Goal: Task Accomplishment & Management: Manage account settings

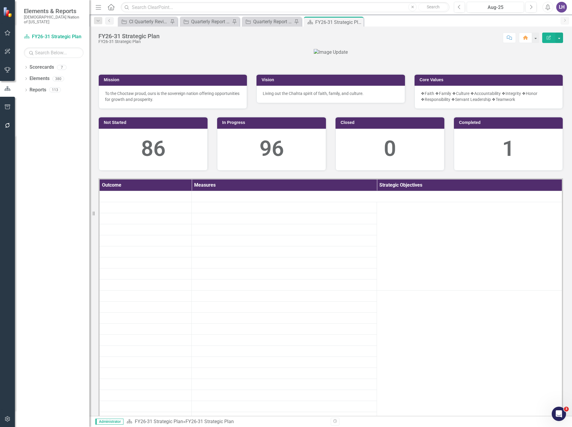
click at [558, 414] on icon "Open Intercom Messenger" at bounding box center [560, 414] width 10 height 10
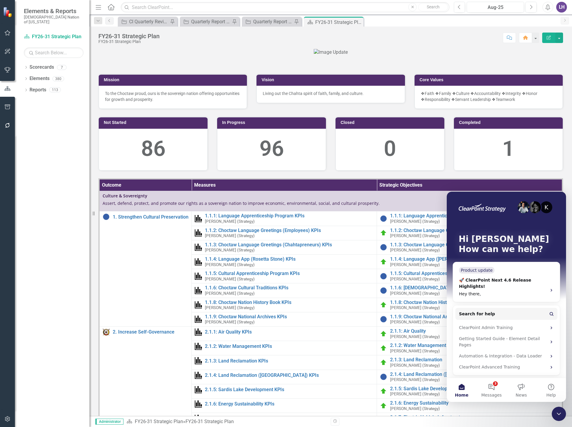
drag, startPoint x: 561, startPoint y: 412, endPoint x: 1108, endPoint y: 811, distance: 676.9
click at [561, 412] on icon "Close Intercom Messenger" at bounding box center [559, 413] width 7 height 7
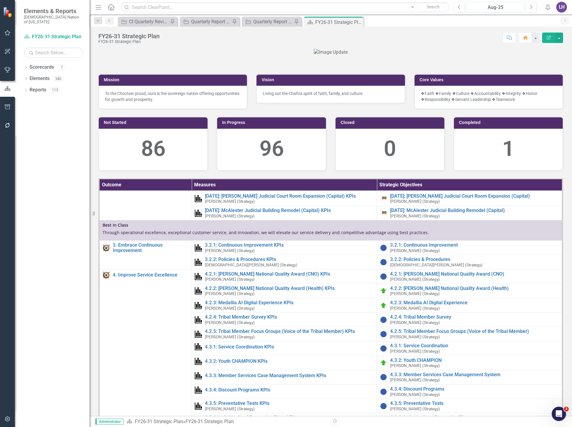
scroll to position [358, 0]
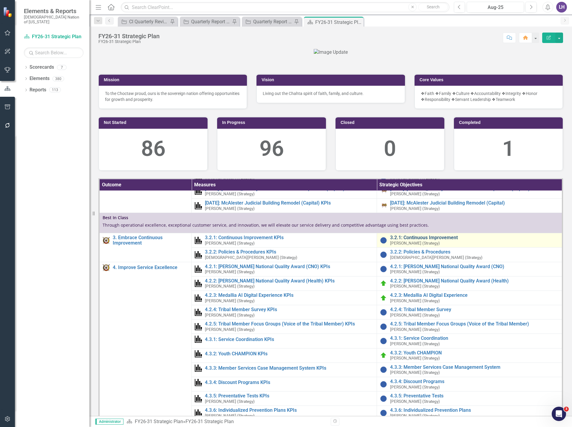
click at [421, 240] on link "3.2.1: Continuous Improvement" at bounding box center [474, 237] width 169 height 5
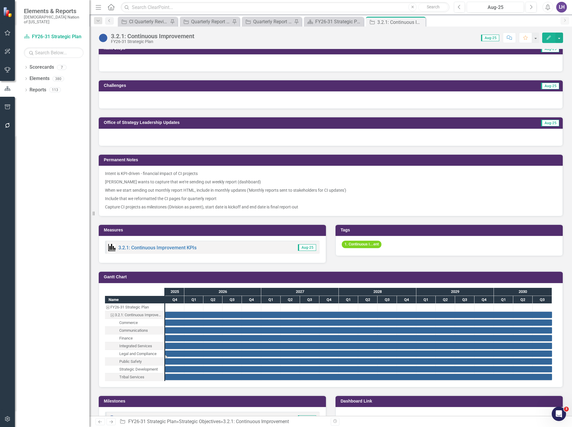
scroll to position [30, 0]
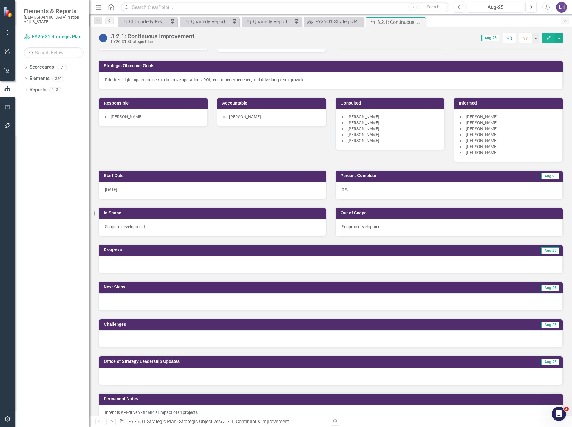
click at [6, 35] on icon "button" at bounding box center [8, 32] width 6 height 5
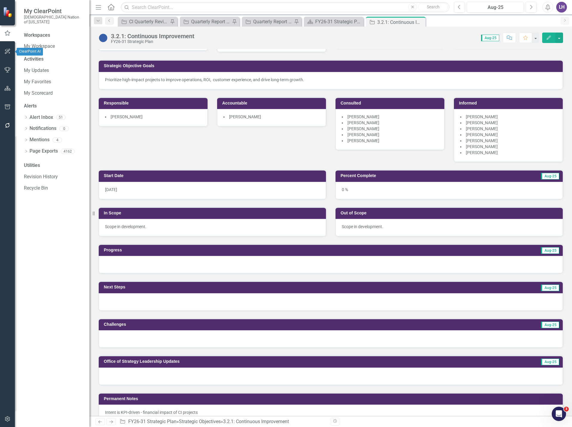
click at [10, 53] on icon "button" at bounding box center [7, 51] width 5 height 5
click at [10, 35] on icon "button" at bounding box center [7, 32] width 6 height 5
click at [47, 67] on link "My Updates" at bounding box center [54, 70] width 60 height 7
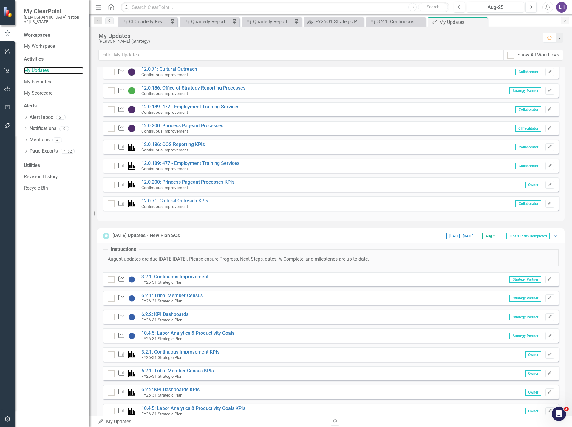
scroll to position [60, 0]
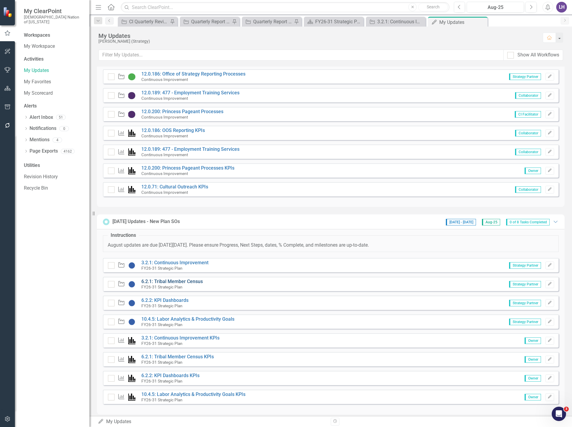
click at [185, 281] on link "6.2.1: Tribal Member Census" at bounding box center [171, 281] width 61 height 6
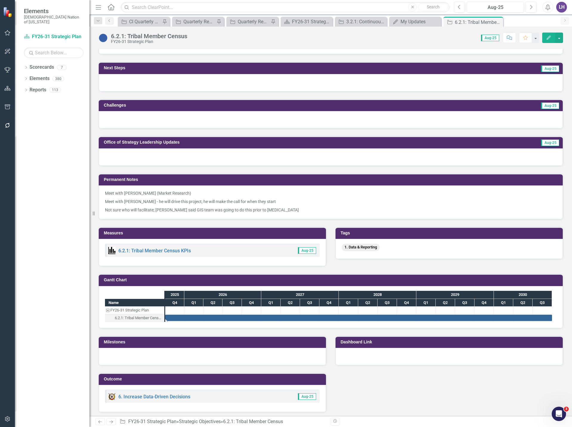
scroll to position [269, 0]
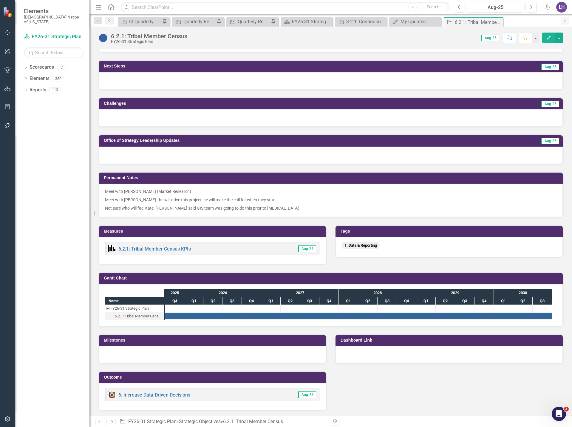
click at [211, 358] on div at bounding box center [212, 354] width 227 height 17
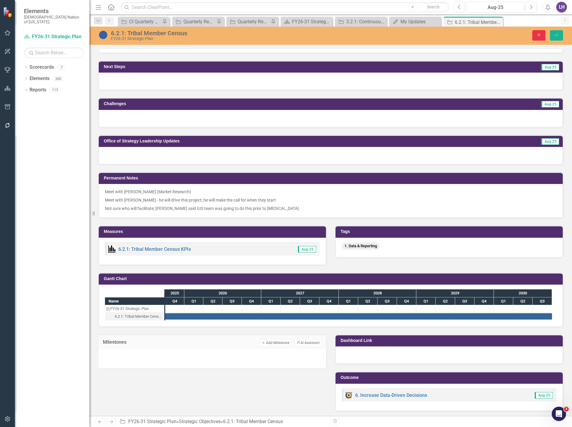
click at [535, 36] on button "Close" at bounding box center [539, 35] width 13 height 10
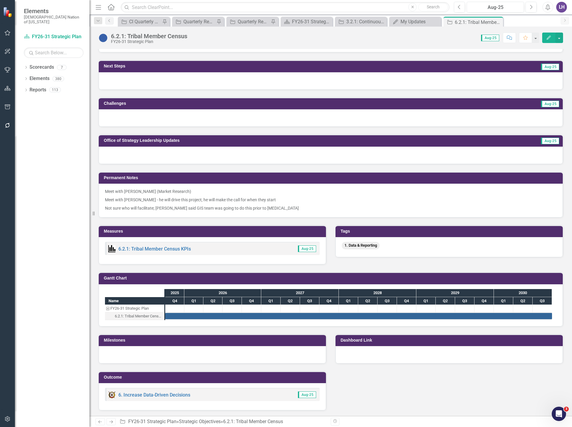
click at [551, 36] on icon "button" at bounding box center [549, 38] width 4 height 4
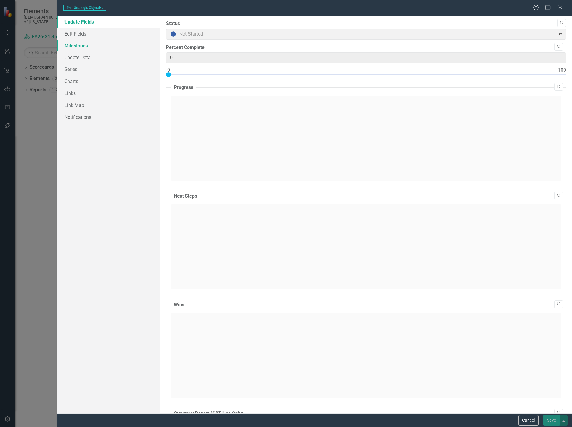
click at [75, 44] on link "Milestones" at bounding box center [108, 46] width 103 height 12
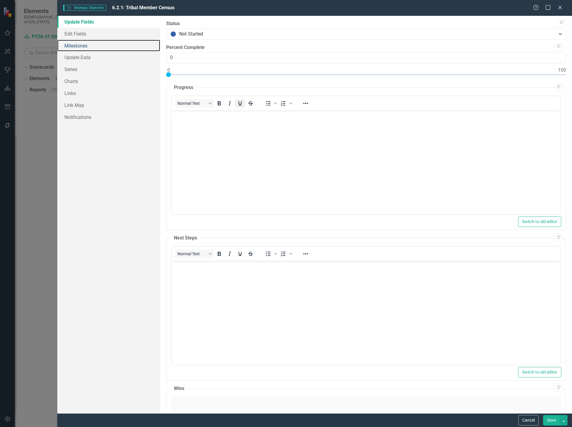
scroll to position [0, 0]
click at [84, 32] on link "Edit Fields" at bounding box center [108, 34] width 103 height 12
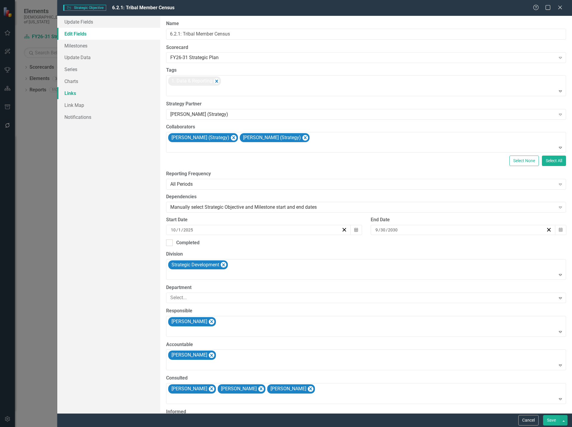
click at [96, 93] on link "Links" at bounding box center [108, 93] width 103 height 12
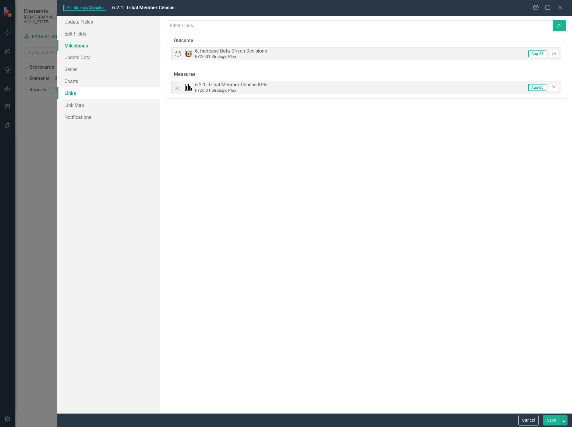
click at [90, 48] on link "Milestones" at bounding box center [108, 46] width 103 height 12
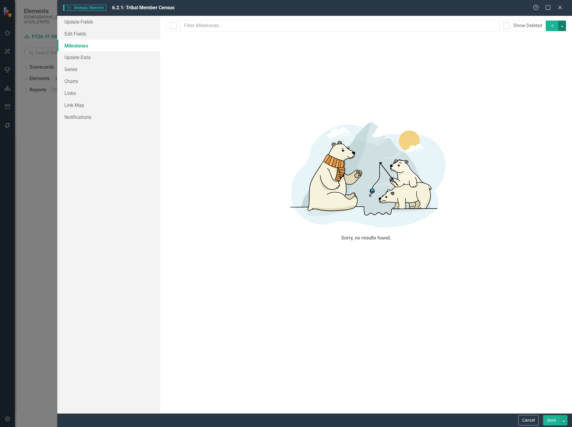
click at [562, 27] on button "button" at bounding box center [563, 26] width 8 height 10
click at [556, 45] on link "Add Multiple Add Multiple" at bounding box center [542, 47] width 47 height 11
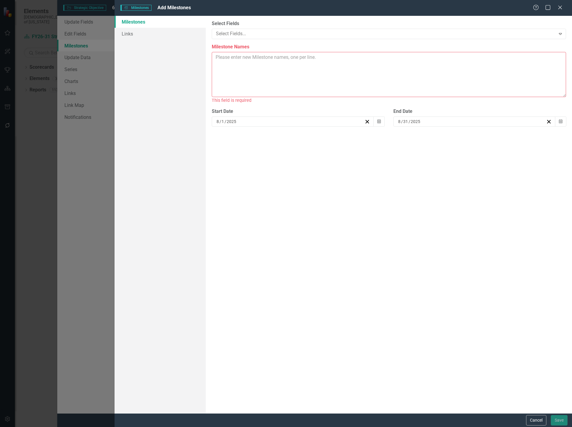
drag, startPoint x: 238, startPoint y: 72, endPoint x: 229, endPoint y: 73, distance: 9.4
click at [238, 72] on textarea "Milestone Names" at bounding box center [389, 74] width 355 height 45
paste textarea "• Phase I – Assess & Organize o Define Current State, Scope & RACI o Develop Pr…"
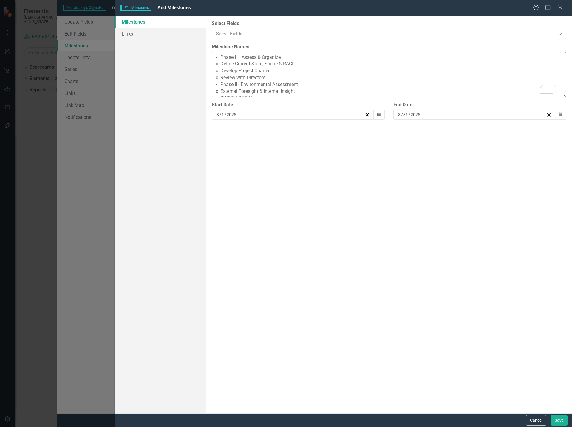
drag, startPoint x: 221, startPoint y: 55, endPoint x: 192, endPoint y: 56, distance: 28.4
click at [192, 56] on div "Milestones Links ClearPoint Can Do More! How ClearPoint Can Help Close Enterpri…" at bounding box center [344, 214] width 458 height 397
click at [221, 63] on textarea "Phase I – Assess & Organize o Define Current State, Scope & RACI o Develop Proj…" at bounding box center [389, 74] width 355 height 45
drag, startPoint x: 221, startPoint y: 62, endPoint x: 210, endPoint y: 62, distance: 11.6
click at [210, 62] on div "ClearPoint Can Do More! How ClearPoint Can Help Close Enterprise plans can auto…" at bounding box center [389, 214] width 367 height 397
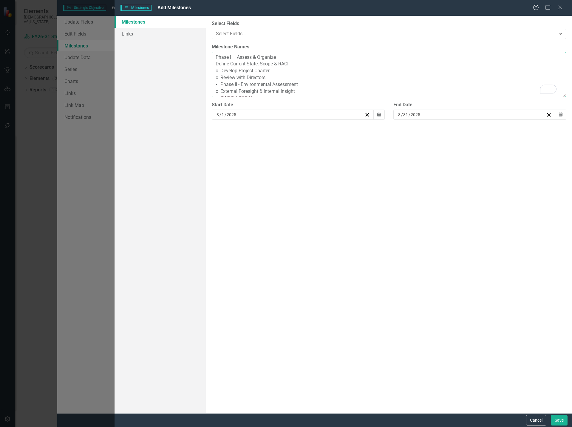
drag, startPoint x: 221, startPoint y: 69, endPoint x: 207, endPoint y: 70, distance: 13.1
click at [207, 70] on div "ClearPoint Can Do More! How ClearPoint Can Help Close Enterprise plans can auto…" at bounding box center [389, 214] width 367 height 397
drag, startPoint x: 220, startPoint y: 75, endPoint x: 215, endPoint y: 77, distance: 5.9
click at [215, 77] on textarea "Phase I – Assess & Organize Define Current State, Scope & RACI Develop Project …" at bounding box center [389, 74] width 355 height 45
drag, startPoint x: 221, startPoint y: 83, endPoint x: 210, endPoint y: 84, distance: 11.4
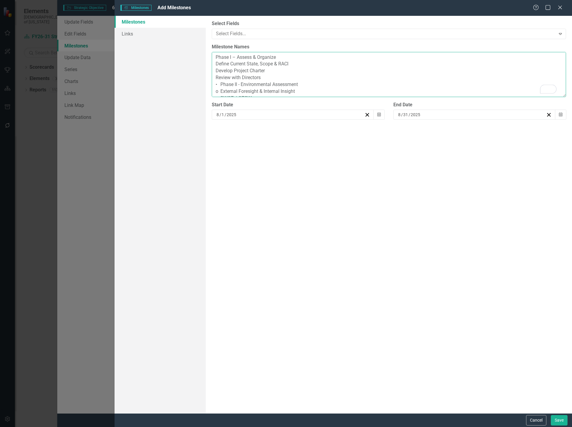
click at [210, 84] on div "ClearPoint Can Do More! How ClearPoint Can Help Close Enterprise plans can auto…" at bounding box center [389, 214] width 367 height 397
drag, startPoint x: 221, startPoint y: 91, endPoint x: 206, endPoint y: 91, distance: 15.8
click at [206, 91] on div "Milestones Links ClearPoint Can Do More! How ClearPoint Can Help Close Enterpri…" at bounding box center [344, 214] width 458 height 397
drag, startPoint x: 221, startPoint y: 67, endPoint x: 207, endPoint y: 67, distance: 14.0
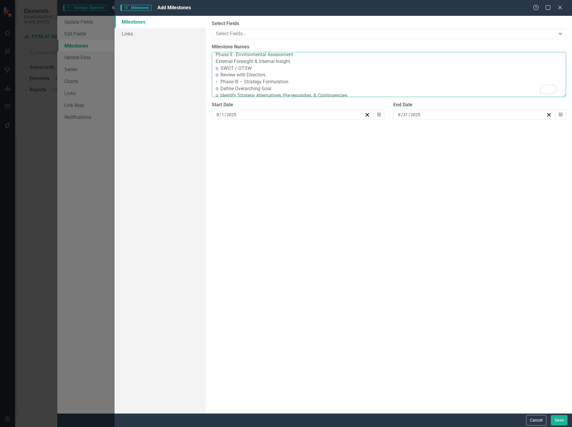
click at [207, 67] on div "ClearPoint Can Do More! How ClearPoint Can Help Close Enterprise plans can auto…" at bounding box center [389, 214] width 367 height 397
drag, startPoint x: 221, startPoint y: 73, endPoint x: 213, endPoint y: 74, distance: 7.5
click at [213, 74] on textarea "Phase I – Assess & Organize Define Current State, Scope & RACI Develop Project …" at bounding box center [389, 74] width 355 height 45
drag, startPoint x: 221, startPoint y: 79, endPoint x: 214, endPoint y: 81, distance: 7.1
click at [214, 81] on textarea "Phase I – Assess & Organize Define Current State, Scope & RACI Develop Project …" at bounding box center [389, 74] width 355 height 45
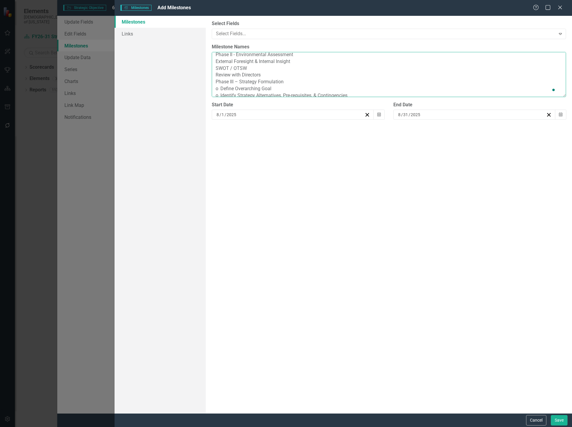
drag, startPoint x: 221, startPoint y: 87, endPoint x: 213, endPoint y: 88, distance: 7.7
click at [213, 88] on textarea "Phase I – Assess & Organize Define Current State, Scope & RACI Develop Project …" at bounding box center [389, 74] width 355 height 45
drag, startPoint x: 221, startPoint y: 64, endPoint x: 207, endPoint y: 65, distance: 14.0
click at [207, 65] on div "ClearPoint Can Do More! How ClearPoint Can Help Close Enterprise plans can auto…" at bounding box center [389, 214] width 367 height 397
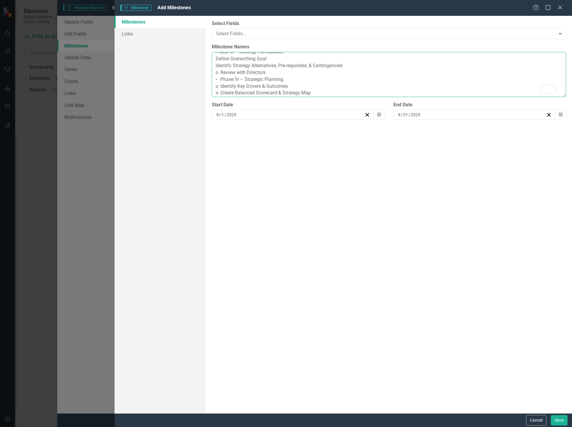
drag, startPoint x: 220, startPoint y: 72, endPoint x: 213, endPoint y: 72, distance: 6.9
click at [213, 72] on textarea "Phase I – Assess & Organize Define Current State, Scope & RACI Develop Project …" at bounding box center [389, 74] width 355 height 45
drag, startPoint x: 220, startPoint y: 77, endPoint x: 213, endPoint y: 78, distance: 6.3
click at [213, 78] on textarea "Phase I – Assess & Organize Define Current State, Scope & RACI Develop Project …" at bounding box center [389, 74] width 355 height 45
drag, startPoint x: 221, startPoint y: 84, endPoint x: 213, endPoint y: 85, distance: 7.2
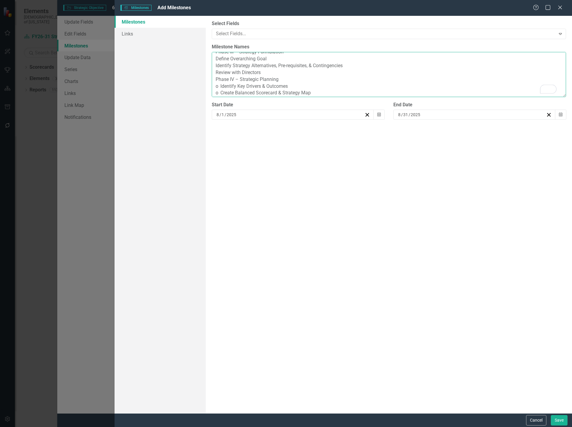
click at [213, 85] on textarea "Phase I – Assess & Organize Define Current State, Scope & RACI Develop Project …" at bounding box center [389, 74] width 355 height 45
drag, startPoint x: 220, startPoint y: 90, endPoint x: 211, endPoint y: 91, distance: 9.6
click at [211, 91] on div "ClearPoint Can Do More! How ClearPoint Can Help Close Enterprise plans can auto…" at bounding box center [389, 214] width 367 height 397
drag, startPoint x: 220, startPoint y: 68, endPoint x: 205, endPoint y: 69, distance: 15.2
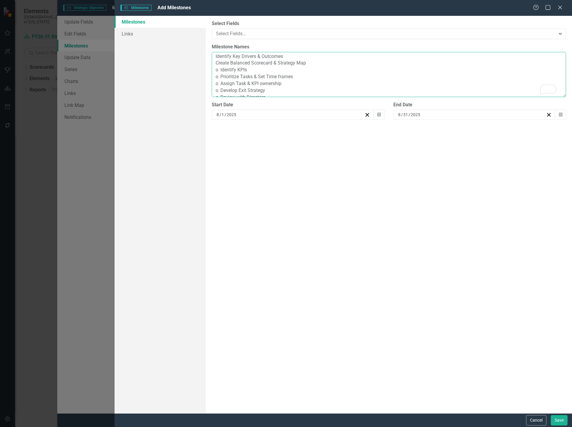
click at [205, 69] on div "Milestones Links ClearPoint Can Do More! How ClearPoint Can Help Close Enterpri…" at bounding box center [344, 214] width 458 height 397
drag, startPoint x: 220, startPoint y: 75, endPoint x: 217, endPoint y: 76, distance: 3.7
click at [217, 76] on textarea "Phase I – Assess & Organize Define Current State, Scope & RACI Develop Project …" at bounding box center [389, 74] width 355 height 45
drag, startPoint x: 220, startPoint y: 82, endPoint x: 214, endPoint y: 84, distance: 6.2
click at [214, 84] on textarea "Phase I – Assess & Organize Define Current State, Scope & RACI Develop Project …" at bounding box center [389, 74] width 355 height 45
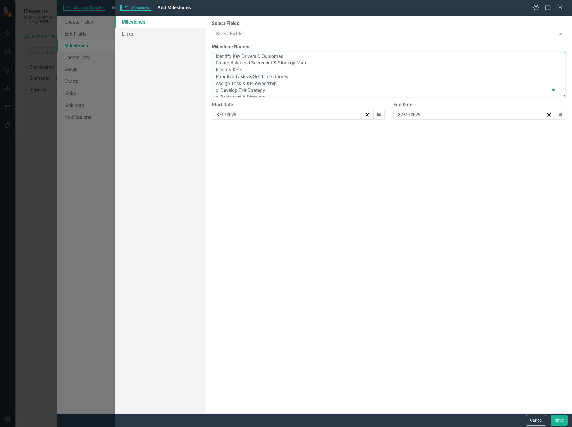
drag, startPoint x: 220, startPoint y: 88, endPoint x: 211, endPoint y: 88, distance: 8.7
click at [211, 88] on div "ClearPoint Can Do More! How ClearPoint Can Help Close Enterprise plans can auto…" at bounding box center [389, 214] width 367 height 397
drag, startPoint x: 221, startPoint y: 63, endPoint x: 212, endPoint y: 64, distance: 8.7
click at [212, 64] on textarea "Phase I – Assess & Organize Define Current State, Scope & RACI Develop Project …" at bounding box center [389, 74] width 355 height 45
drag, startPoint x: 220, startPoint y: 70, endPoint x: 213, endPoint y: 71, distance: 7.3
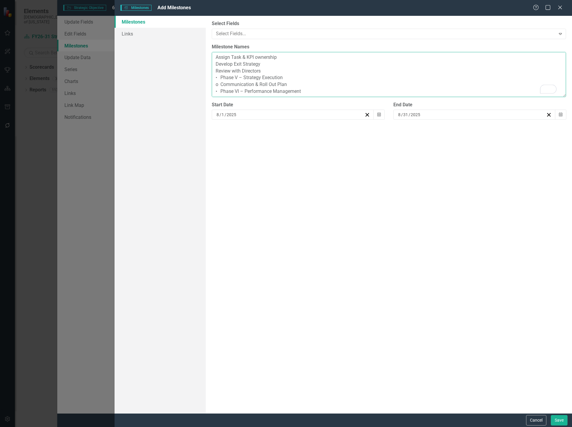
click at [213, 71] on textarea "Phase I – Assess & Organize Define Current State, Scope & RACI Develop Project …" at bounding box center [389, 74] width 355 height 45
drag, startPoint x: 221, startPoint y: 77, endPoint x: 215, endPoint y: 76, distance: 6.3
click at [215, 76] on textarea "Phase I – Assess & Organize Define Current State, Scope & RACI Develop Project …" at bounding box center [389, 74] width 355 height 45
drag, startPoint x: 221, startPoint y: 84, endPoint x: 215, endPoint y: 84, distance: 6.3
click at [215, 84] on textarea "Phase I – Assess & Organize Define Current State, Scope & RACI Develop Project …" at bounding box center [389, 74] width 355 height 45
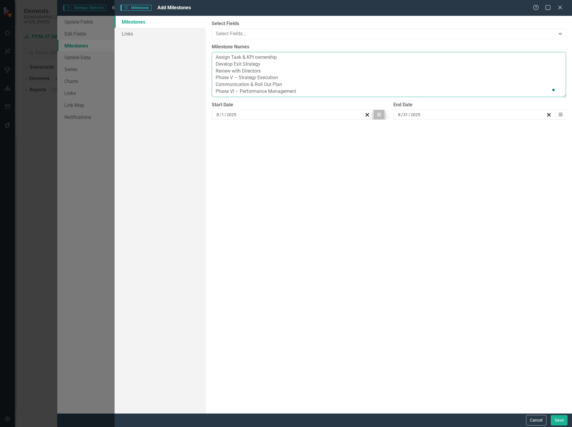
type textarea "Phase I – Assess & Organize Define Current State, Scope & RACI Develop Project …"
click at [379, 116] on icon "button" at bounding box center [380, 115] width 4 height 4
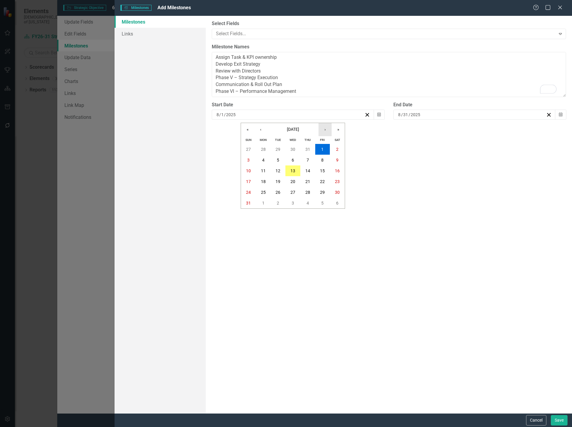
click at [326, 133] on button "›" at bounding box center [325, 129] width 13 height 13
click at [327, 130] on button "›" at bounding box center [325, 129] width 13 height 13
click at [292, 146] on button "1" at bounding box center [293, 149] width 15 height 11
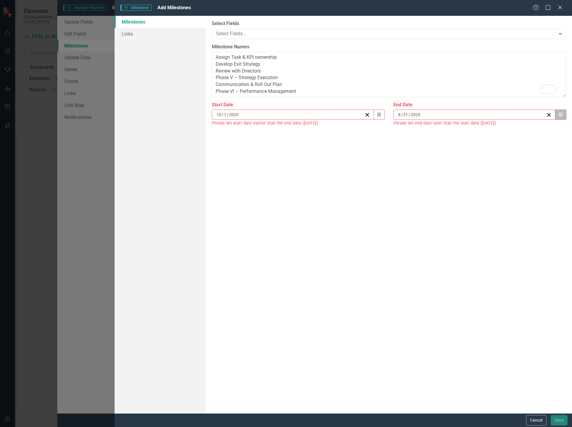
click at [559, 114] on icon "Calendar" at bounding box center [561, 115] width 4 height 4
click at [521, 130] on button "»" at bounding box center [520, 129] width 13 height 13
click at [506, 130] on button "›" at bounding box center [507, 129] width 13 height 13
click at [477, 148] on button "30" at bounding box center [474, 149] width 15 height 11
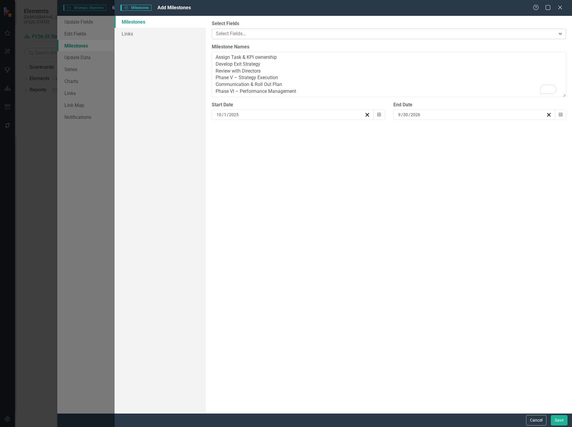
click at [260, 33] on div at bounding box center [385, 34] width 342 height 8
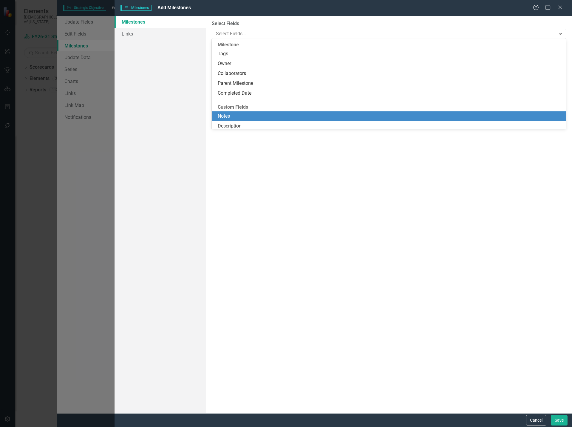
click at [374, 268] on div "ClearPoint Can Do More! How ClearPoint Can Help Close Enterprise plans can auto…" at bounding box center [389, 214] width 367 height 397
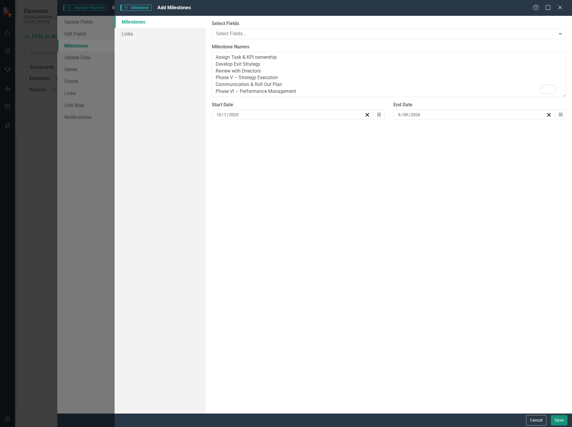
click at [559, 419] on button "Save" at bounding box center [559, 420] width 17 height 10
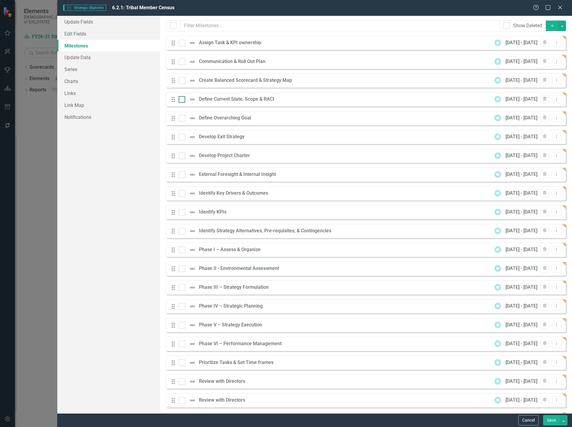
click at [184, 98] on div at bounding box center [182, 99] width 7 height 7
click at [183, 98] on input "checkbox" at bounding box center [181, 98] width 4 height 4
click at [184, 98] on div at bounding box center [182, 99] width 7 height 7
click at [183, 98] on input "checkbox" at bounding box center [181, 98] width 4 height 4
checkbox input "false"
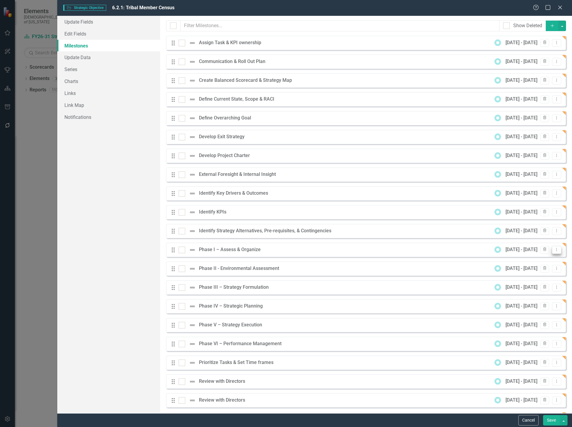
click at [555, 249] on icon "Dropdown Menu" at bounding box center [557, 249] width 5 height 4
click at [530, 261] on link "Edit Edit Milestone" at bounding box center [529, 259] width 56 height 11
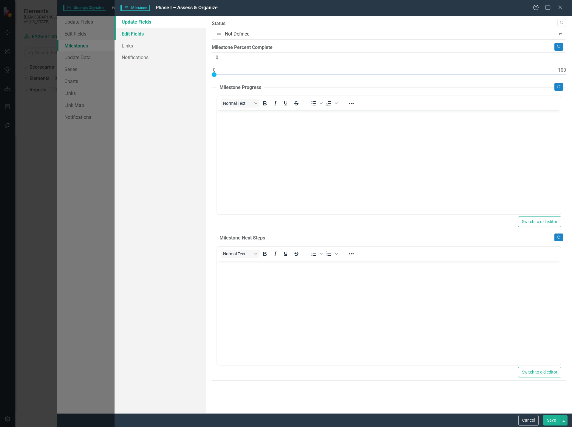
click at [155, 32] on link "Edit Fields" at bounding box center [161, 34] width 92 height 12
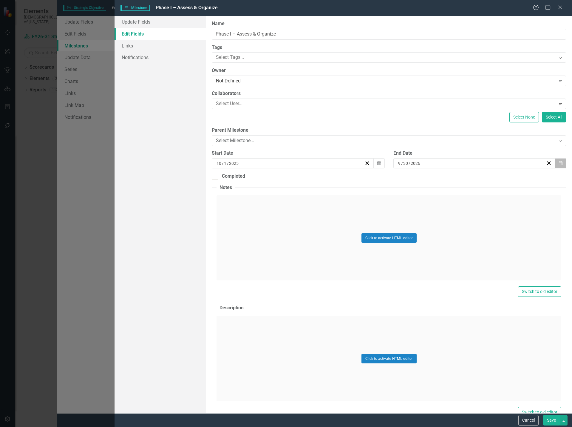
click at [559, 164] on icon "button" at bounding box center [561, 163] width 4 height 4
click at [423, 176] on button "«" at bounding box center [426, 178] width 13 height 13
click at [504, 176] on button "›" at bounding box center [503, 178] width 13 height 13
click at [498, 240] on button "31" at bounding box center [501, 240] width 15 height 11
click at [559, 162] on icon "Calendar" at bounding box center [561, 163] width 4 height 4
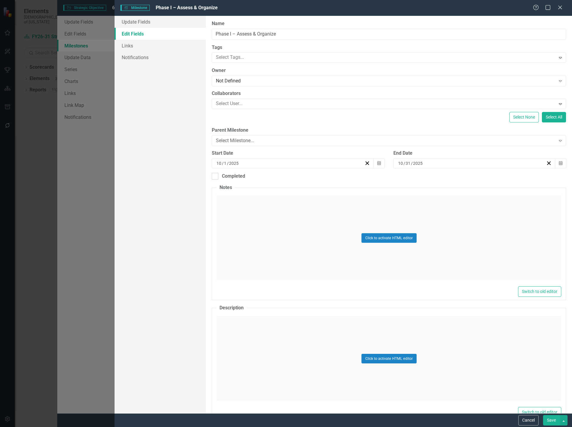
click at [550, 422] on button "Save" at bounding box center [551, 420] width 17 height 10
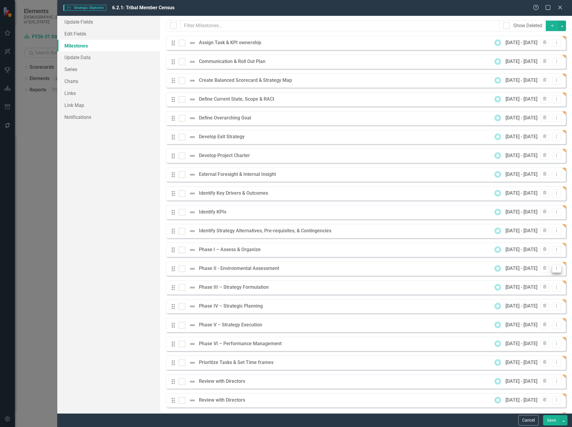
click at [555, 268] on icon "Dropdown Menu" at bounding box center [557, 268] width 5 height 4
click at [537, 279] on link "Edit Edit Milestone" at bounding box center [529, 278] width 56 height 11
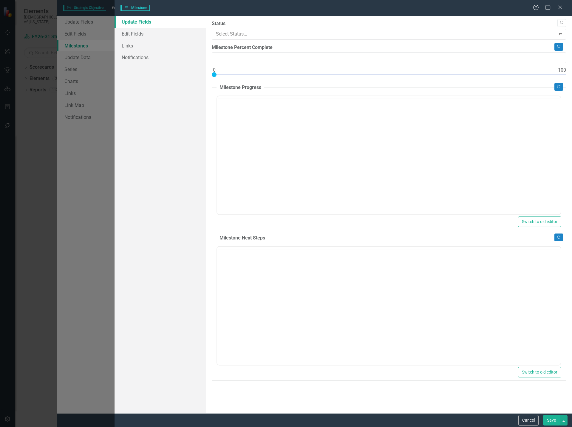
click at [134, 34] on div "Milestones Milestone Help Maximize Close Update Fields Edit Fields Links Notifi…" at bounding box center [286, 213] width 572 height 427
click at [137, 34] on link "Edit Fields" at bounding box center [161, 34] width 92 height 12
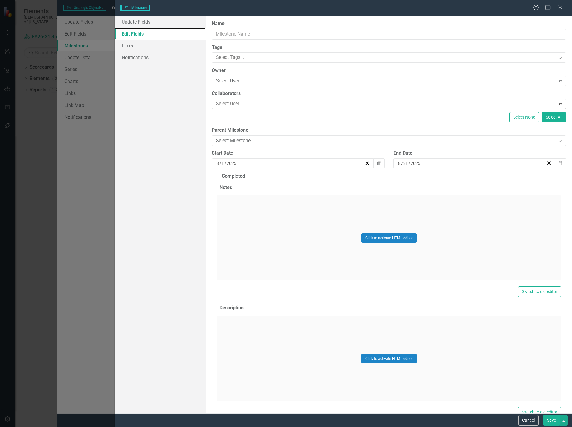
type input "Phase II - Environmental Assessment"
type input "10"
type input "9"
type input "30"
type input "2026"
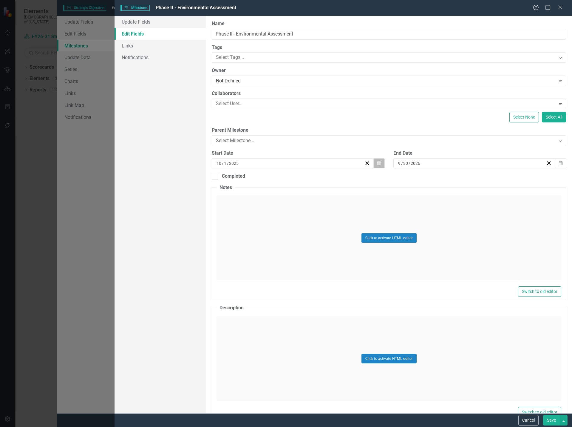
click at [378, 162] on icon "Calendar" at bounding box center [380, 163] width 4 height 4
click at [325, 175] on button "›" at bounding box center [324, 178] width 13 height 13
click at [336, 198] on abbr "1" at bounding box center [336, 197] width 2 height 5
click at [559, 162] on icon "Calendar" at bounding box center [561, 163] width 4 height 4
click at [503, 176] on button "›" at bounding box center [503, 178] width 13 height 13
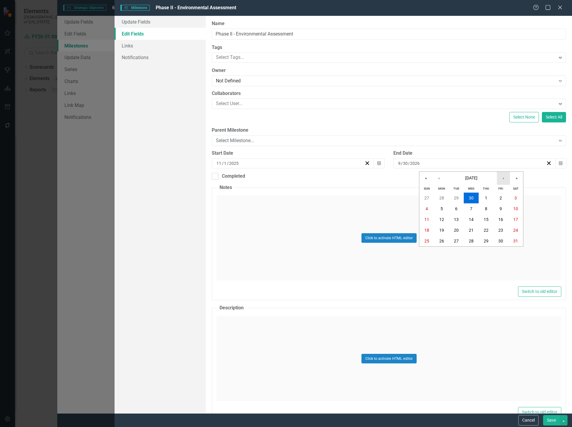
click at [503, 176] on button "›" at bounding box center [503, 178] width 13 height 13
click at [427, 177] on button "«" at bounding box center [426, 178] width 13 height 13
click at [430, 250] on button "30" at bounding box center [427, 251] width 15 height 11
click at [552, 421] on button "Save" at bounding box center [551, 420] width 17 height 10
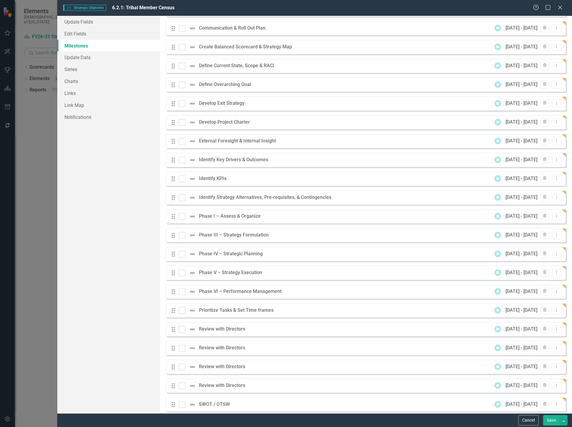
scroll to position [60, 0]
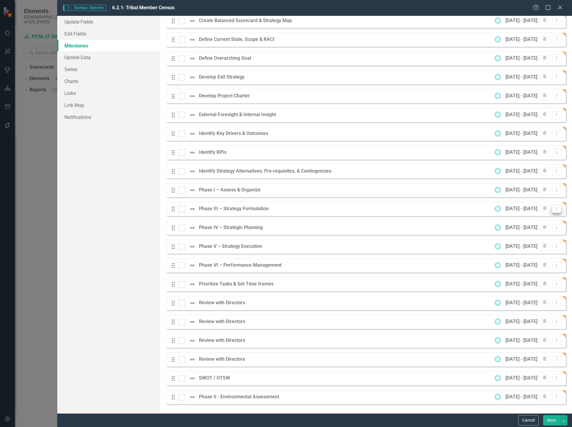
click at [555, 209] on icon "Dropdown Menu" at bounding box center [557, 209] width 5 height 4
click at [532, 219] on link "Edit Edit Milestone" at bounding box center [529, 218] width 56 height 11
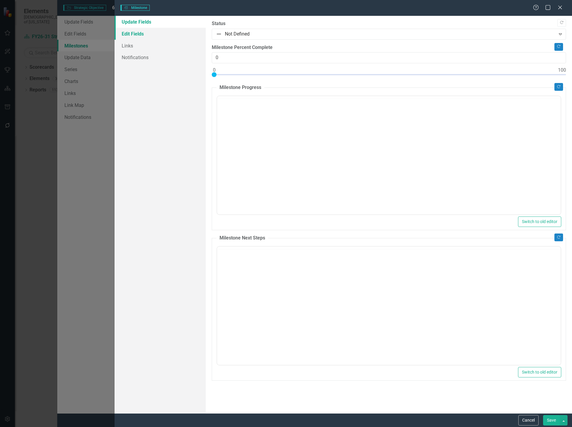
click at [145, 34] on link "Edit Fields" at bounding box center [161, 34] width 92 height 12
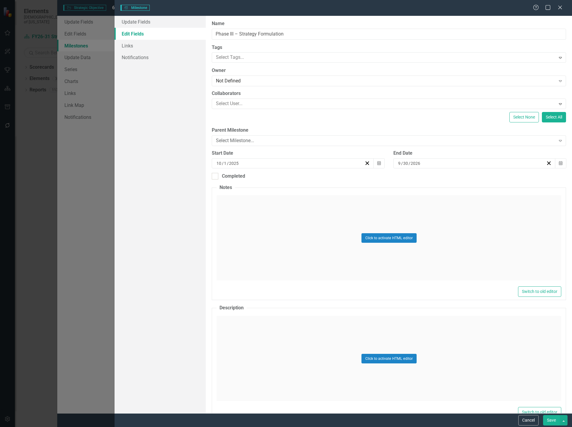
type input "Phase III – Strategy Formulation"
type input "10"
type input "9"
type input "30"
type input "2026"
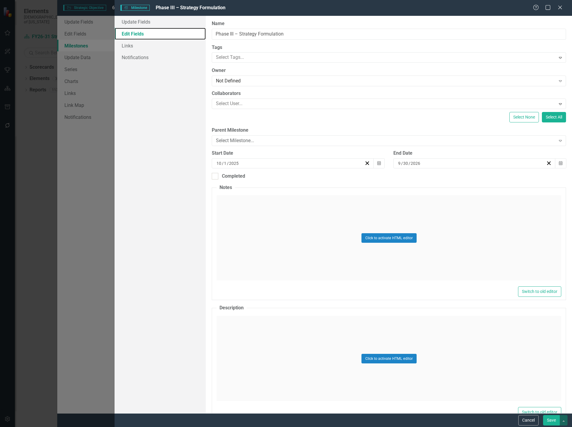
scroll to position [0, 0]
click at [378, 163] on icon "button" at bounding box center [380, 163] width 4 height 4
click at [321, 179] on button "›" at bounding box center [324, 178] width 13 height 13
click at [261, 197] on abbr "1" at bounding box center [262, 197] width 2 height 5
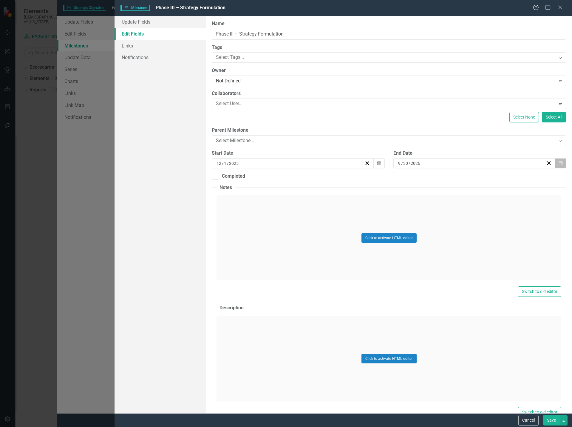
click at [559, 163] on icon "Calendar" at bounding box center [561, 163] width 4 height 4
click at [502, 178] on button "›" at bounding box center [503, 178] width 13 height 13
click at [429, 178] on button "«" at bounding box center [426, 178] width 13 height 13
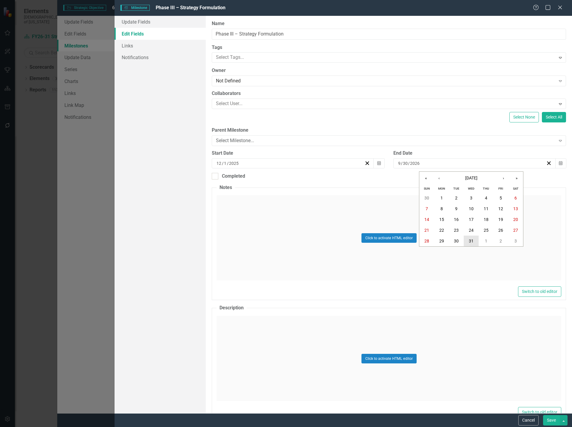
click at [470, 241] on abbr "31" at bounding box center [471, 240] width 5 height 5
click at [551, 418] on button "Save" at bounding box center [551, 420] width 17 height 10
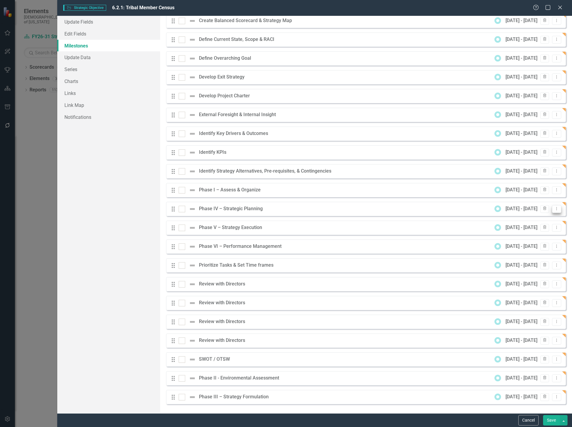
click at [555, 209] on button "Dropdown Menu" at bounding box center [556, 209] width 9 height 8
click at [536, 219] on link "Edit Edit Milestone" at bounding box center [529, 218] width 56 height 11
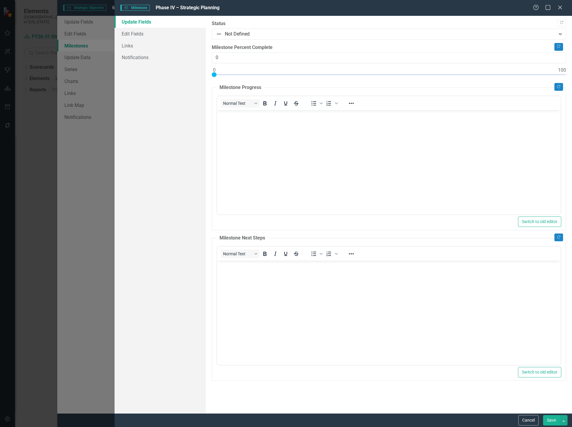
scroll to position [60, 0]
click at [147, 34] on link "Edit Fields" at bounding box center [161, 34] width 92 height 12
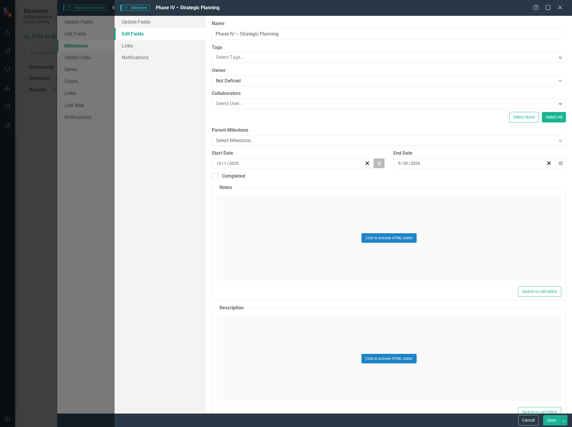
click at [382, 165] on button "Calendar" at bounding box center [379, 163] width 11 height 10
click at [322, 176] on button "›" at bounding box center [324, 178] width 13 height 13
click at [307, 194] on button "1" at bounding box center [306, 198] width 15 height 11
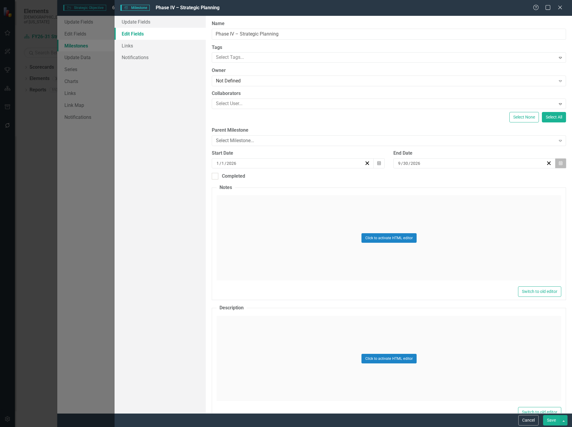
click at [559, 163] on icon "Calendar" at bounding box center [561, 163] width 4 height 4
click at [439, 178] on button "‹" at bounding box center [439, 178] width 13 height 13
click at [438, 178] on button "‹" at bounding box center [439, 178] width 13 height 13
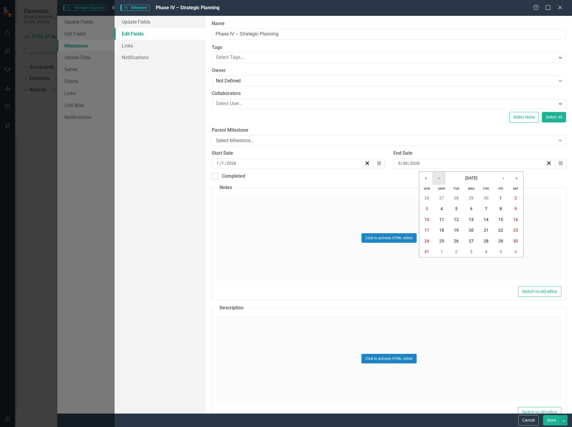
click at [438, 178] on button "‹" at bounding box center [439, 178] width 13 height 13
click at [513, 240] on button "31" at bounding box center [516, 240] width 15 height 11
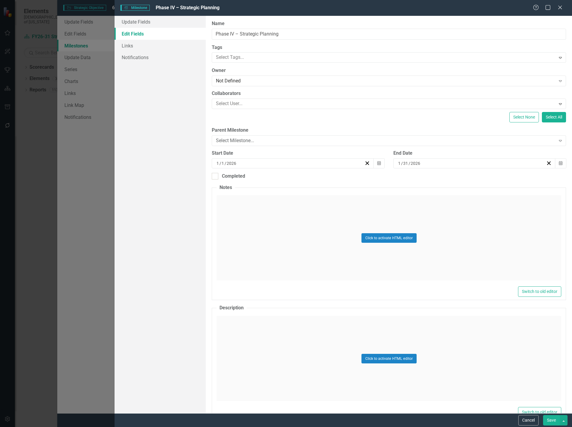
click at [549, 420] on button "Save" at bounding box center [551, 420] width 17 height 10
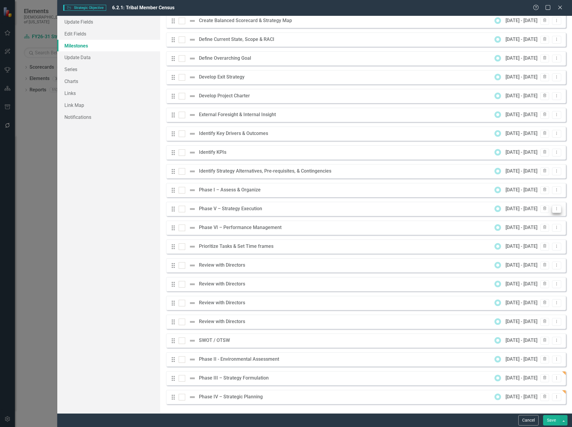
click at [555, 208] on icon "Dropdown Menu" at bounding box center [557, 209] width 5 height 4
click at [540, 218] on link "Edit Edit Milestone" at bounding box center [529, 218] width 56 height 11
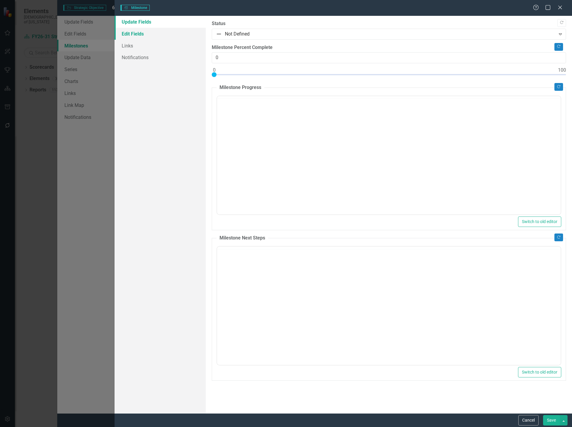
click at [142, 34] on link "Edit Fields" at bounding box center [161, 34] width 92 height 12
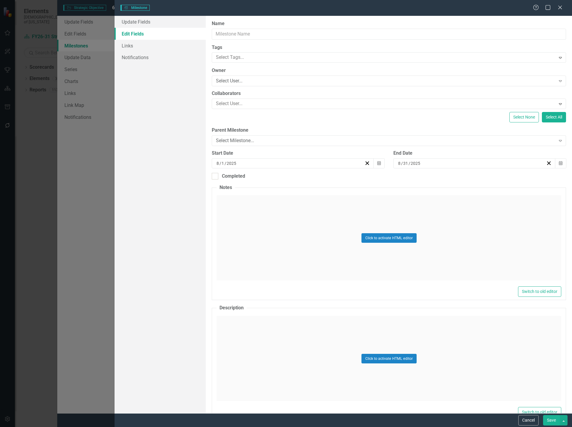
click at [142, 34] on link "Edit Fields" at bounding box center [161, 34] width 92 height 12
type input "Phase V – Strategy Execution"
type input "10"
type input "9"
type input "30"
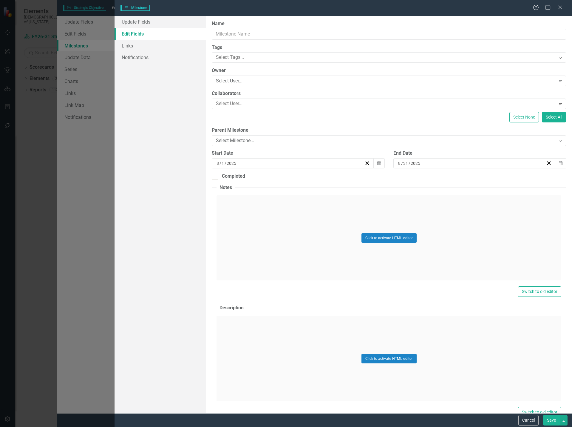
type input "2026"
click at [380, 165] on button "Calendar" at bounding box center [379, 163] width 11 height 10
click at [323, 175] on button "›" at bounding box center [324, 178] width 13 height 13
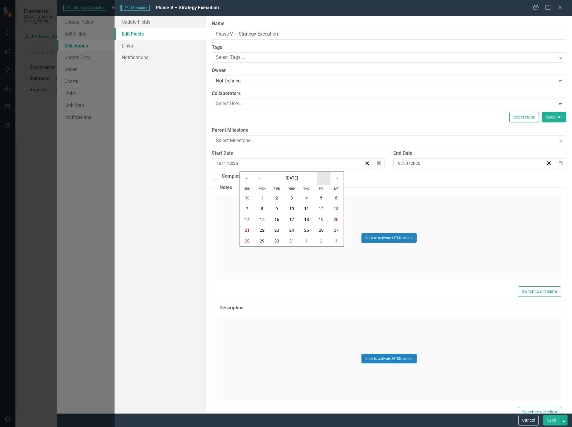
click at [323, 175] on button "›" at bounding box center [324, 178] width 13 height 13
click at [247, 198] on abbr "1" at bounding box center [247, 197] width 2 height 5
click at [559, 165] on icon "button" at bounding box center [561, 163] width 4 height 4
click at [441, 180] on button "‹" at bounding box center [439, 178] width 13 height 13
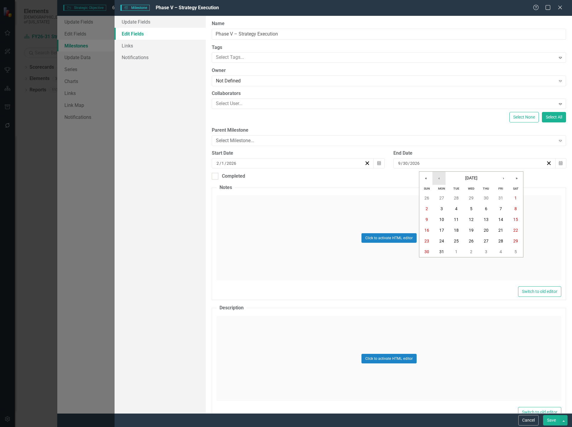
click at [441, 180] on button "‹" at bounding box center [439, 178] width 13 height 13
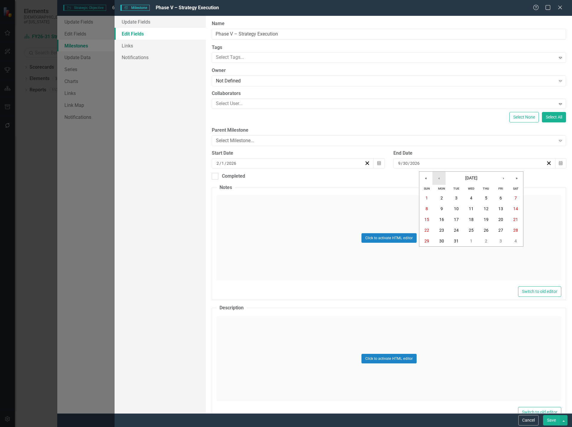
click at [441, 180] on button "‹" at bounding box center [439, 178] width 13 height 13
click at [515, 234] on button "28" at bounding box center [516, 230] width 15 height 11
click at [553, 420] on button "Save" at bounding box center [551, 420] width 17 height 10
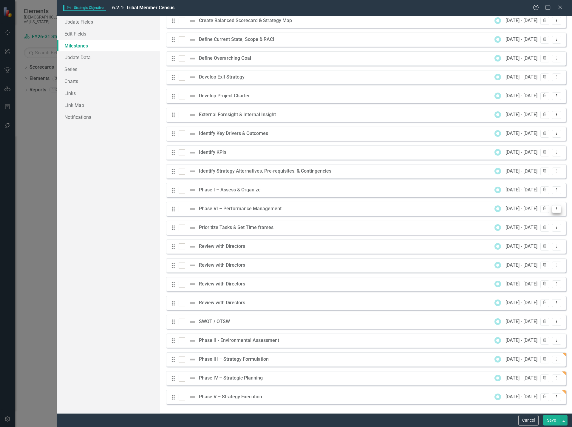
click at [555, 209] on icon "Dropdown Menu" at bounding box center [557, 209] width 5 height 4
click at [535, 219] on link "Edit Edit Milestone" at bounding box center [529, 218] width 56 height 11
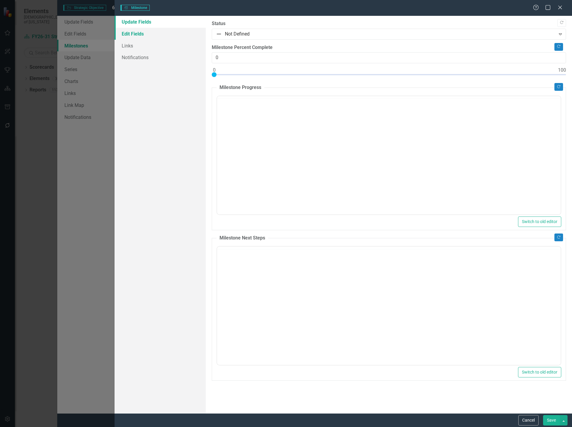
click at [144, 35] on link "Edit Fields" at bounding box center [161, 34] width 92 height 12
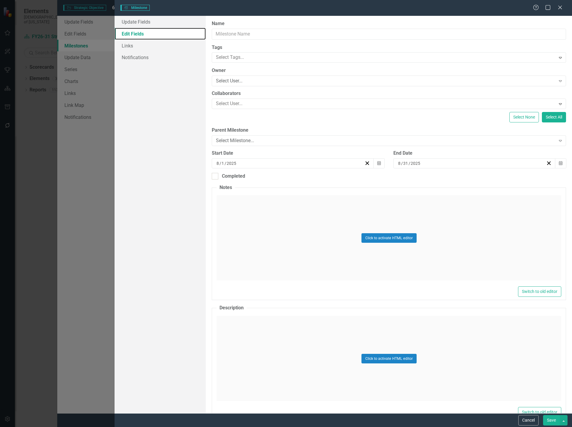
type input "Phase VI – Performance Management"
type input "10"
type input "9"
type input "30"
type input "2026"
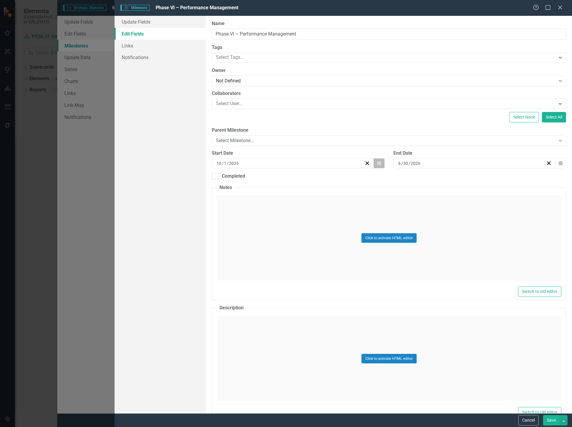
click at [378, 161] on icon "button" at bounding box center [380, 163] width 4 height 4
click at [325, 178] on button "›" at bounding box center [324, 178] width 13 height 13
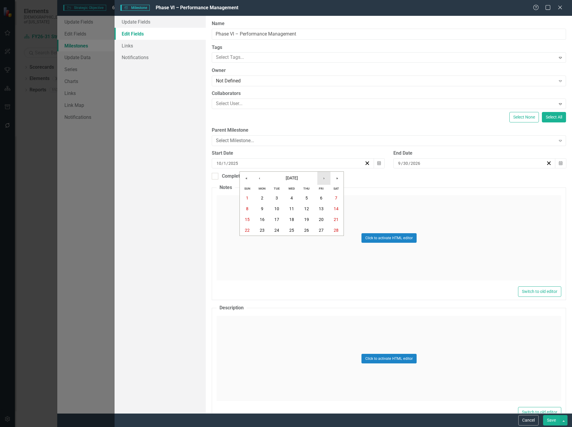
click at [324, 177] on button "›" at bounding box center [324, 178] width 13 height 13
click at [246, 197] on button "1" at bounding box center [247, 198] width 15 height 11
click at [559, 164] on icon "Calendar" at bounding box center [561, 163] width 4 height 4
click at [438, 175] on button "‹" at bounding box center [439, 178] width 13 height 13
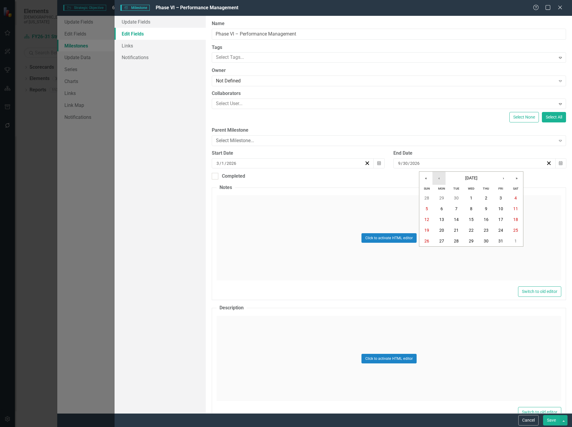
click at [438, 175] on button "‹" at bounding box center [439, 178] width 13 height 13
click at [458, 241] on abbr "31" at bounding box center [456, 240] width 5 height 5
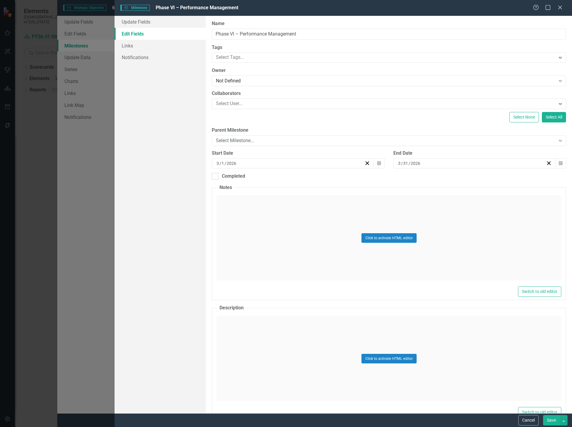
click at [553, 421] on button "Save" at bounding box center [551, 420] width 17 height 10
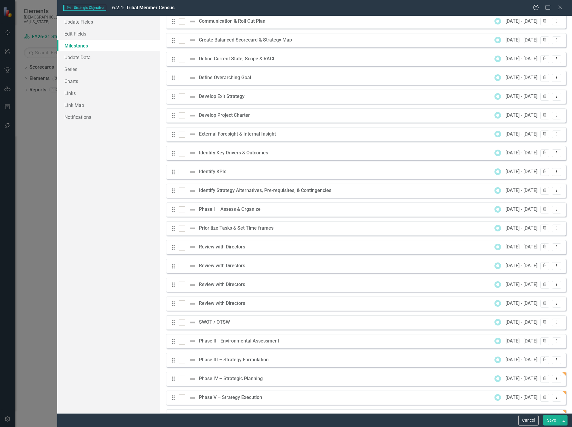
scroll to position [30, 0]
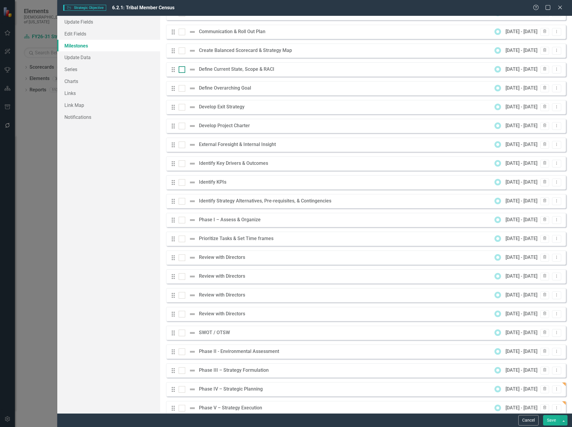
click at [182, 72] on div at bounding box center [182, 69] width 7 height 7
click at [182, 70] on input "checkbox" at bounding box center [181, 68] width 4 height 4
checkbox input "true"
click at [182, 127] on div at bounding box center [182, 126] width 7 height 7
click at [182, 127] on input "checkbox" at bounding box center [181, 125] width 4 height 4
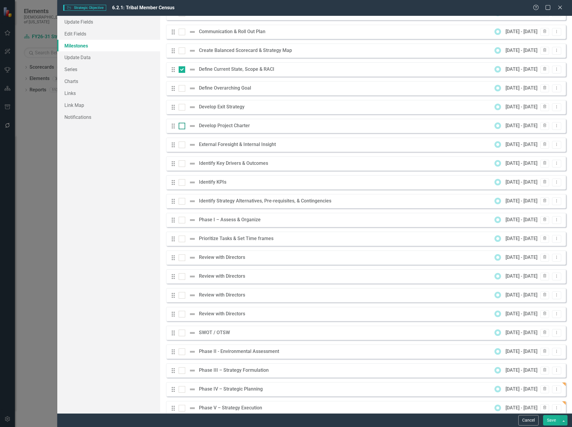
checkbox input "true"
click at [182, 297] on div at bounding box center [182, 295] width 7 height 7
click at [182, 296] on input "checkbox" at bounding box center [181, 294] width 4 height 4
checkbox input "true"
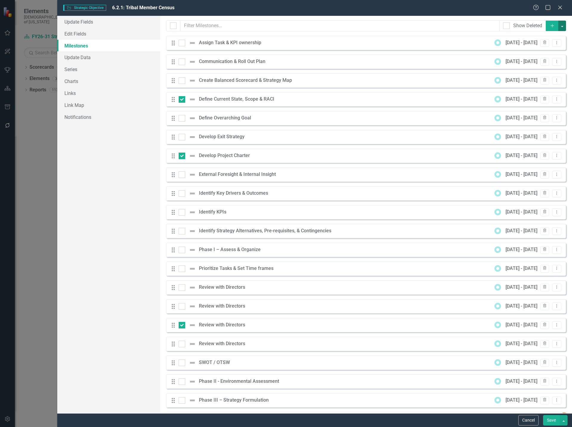
click at [559, 27] on button "button" at bounding box center [563, 26] width 8 height 10
click at [547, 58] on link "Edit Multiple Edit Multiple" at bounding box center [538, 58] width 47 height 11
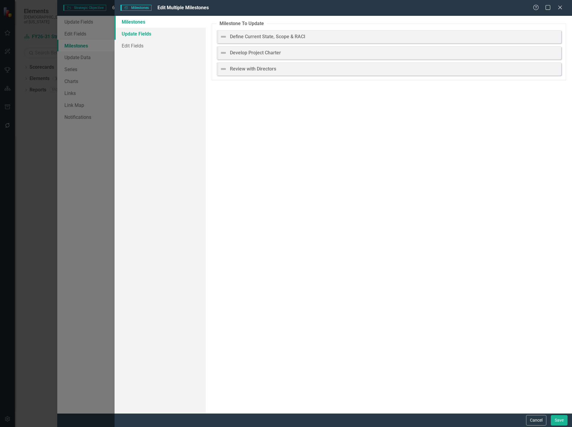
click at [148, 34] on link "Update Fields" at bounding box center [161, 34] width 92 height 12
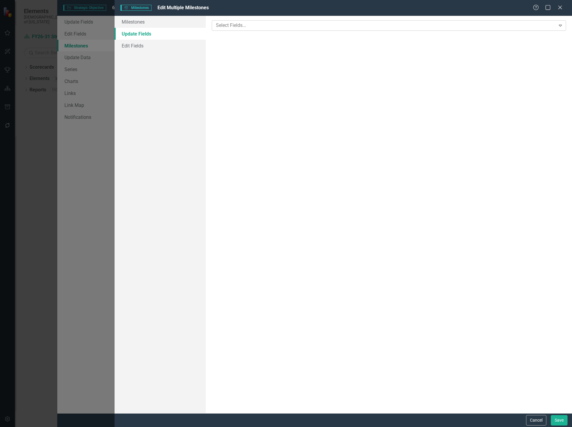
click at [265, 28] on div at bounding box center [385, 25] width 342 height 8
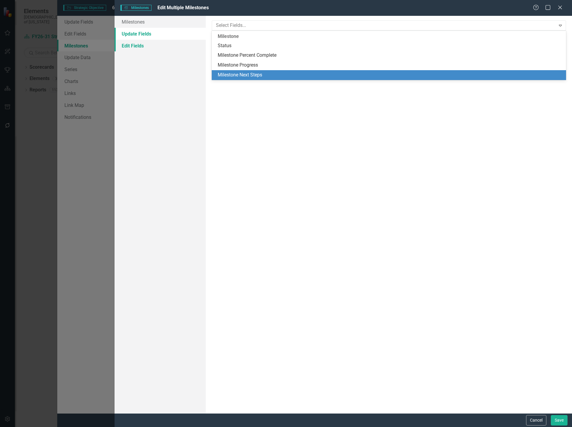
click at [141, 49] on link "Edit Fields" at bounding box center [161, 46] width 92 height 12
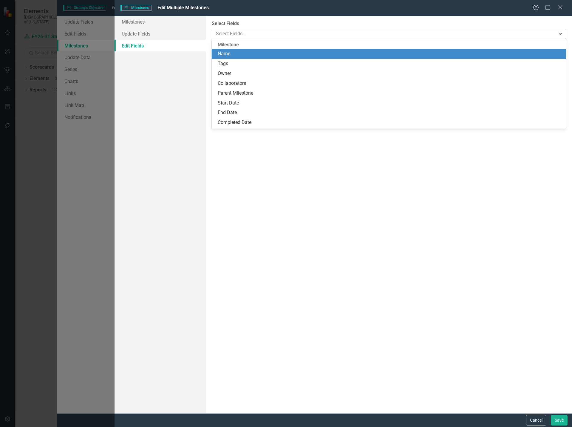
click at [230, 31] on div at bounding box center [385, 34] width 342 height 8
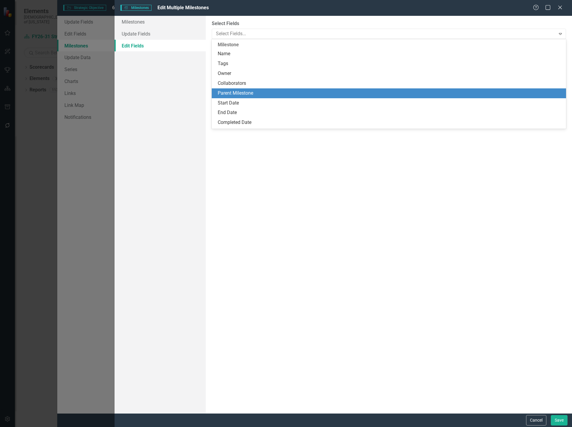
click at [242, 92] on div "Parent Milestone" at bounding box center [390, 93] width 345 height 7
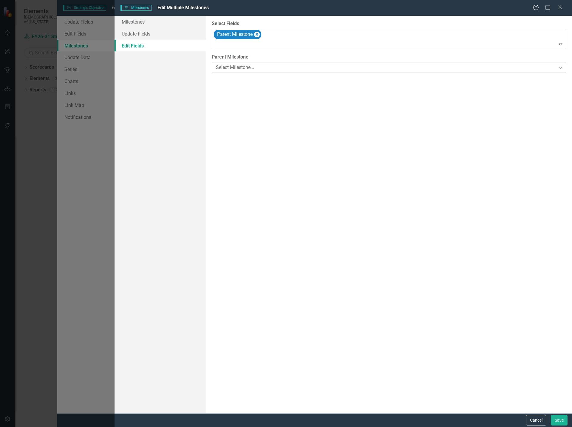
click at [241, 67] on div "Select Milestone..." at bounding box center [386, 67] width 340 height 7
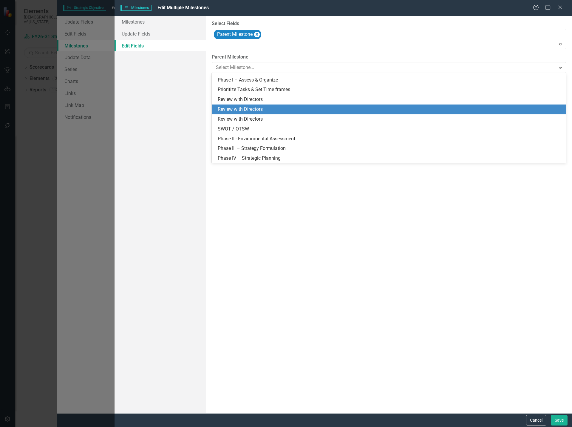
scroll to position [87, 0]
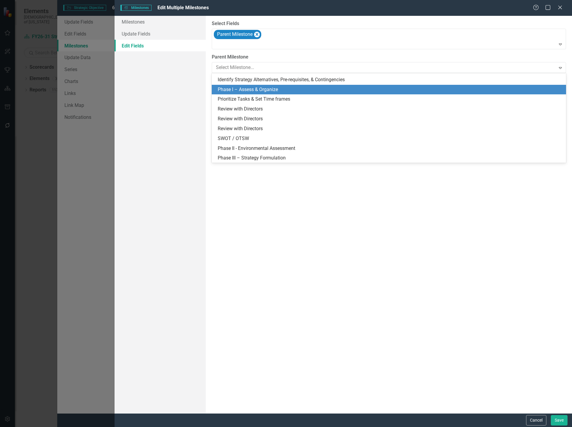
click at [264, 88] on div "Phase I – Assess & Organize" at bounding box center [390, 89] width 345 height 7
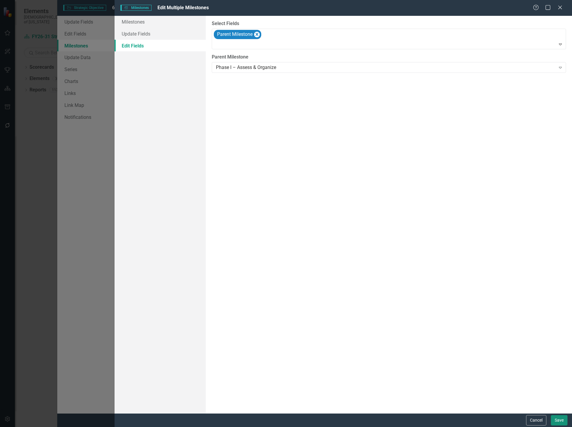
click at [561, 417] on button "Save" at bounding box center [559, 420] width 17 height 10
checkbox input "false"
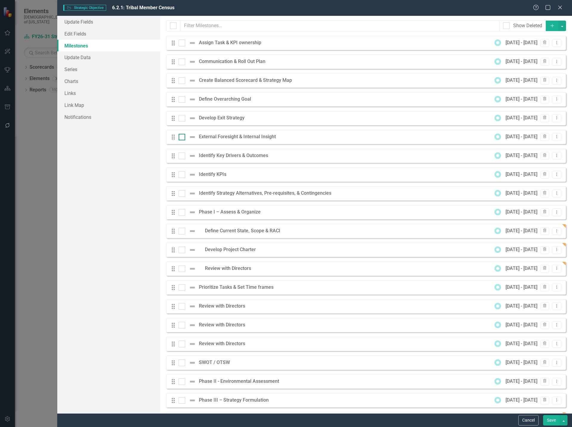
click at [179, 138] on div at bounding box center [182, 137] width 7 height 7
click at [179, 138] on input "checkbox" at bounding box center [181, 136] width 4 height 4
checkbox input "true"
click at [185, 362] on div at bounding box center [182, 362] width 7 height 7
click at [183, 362] on input "checkbox" at bounding box center [181, 361] width 4 height 4
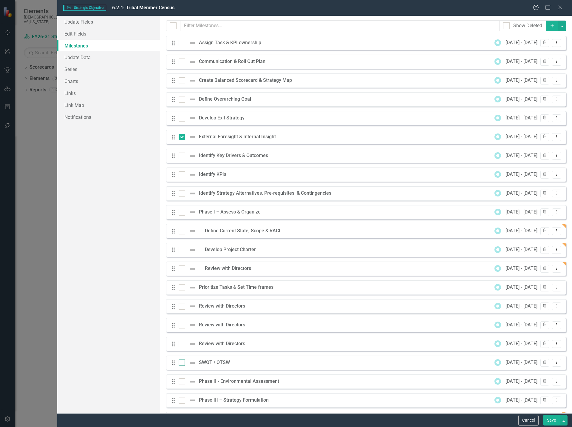
checkbox input "true"
click at [182, 306] on input "checkbox" at bounding box center [181, 305] width 4 height 4
checkbox input "true"
click at [559, 24] on button "button" at bounding box center [563, 26] width 8 height 10
click at [548, 57] on link "Edit Multiple Edit Multiple" at bounding box center [538, 58] width 47 height 11
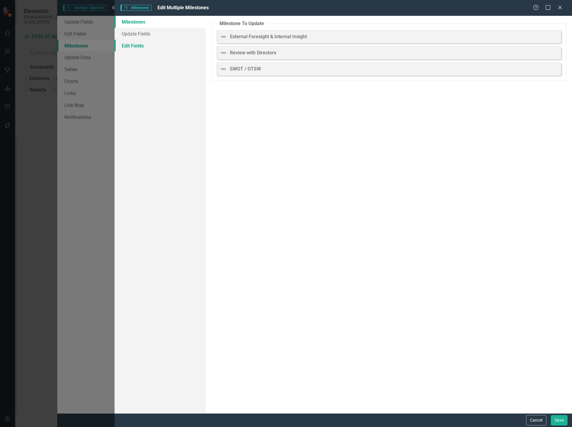
click at [148, 48] on link "Edit Fields" at bounding box center [161, 46] width 92 height 12
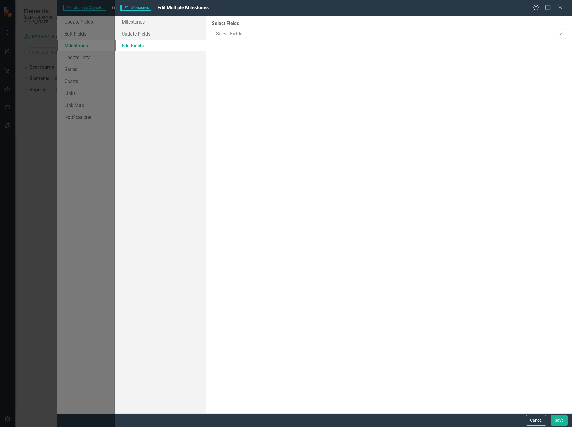
click at [282, 32] on div at bounding box center [385, 34] width 342 height 8
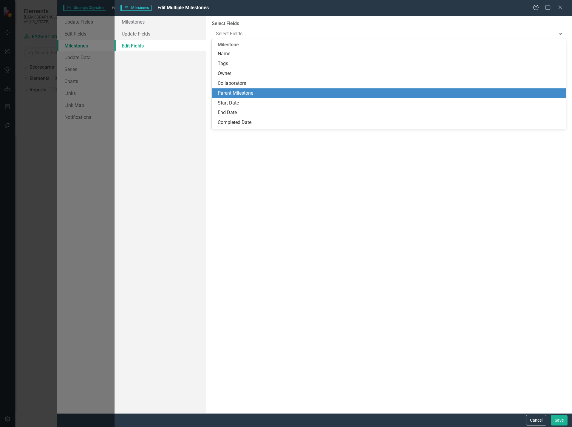
click at [238, 93] on div "Parent Milestone" at bounding box center [390, 93] width 345 height 7
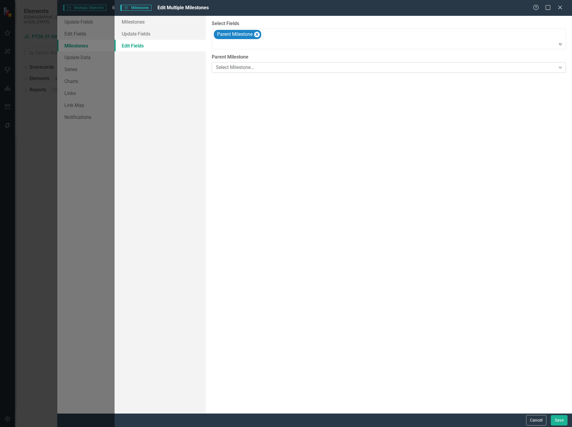
click at [247, 67] on div "Select Milestone..." at bounding box center [386, 67] width 340 height 7
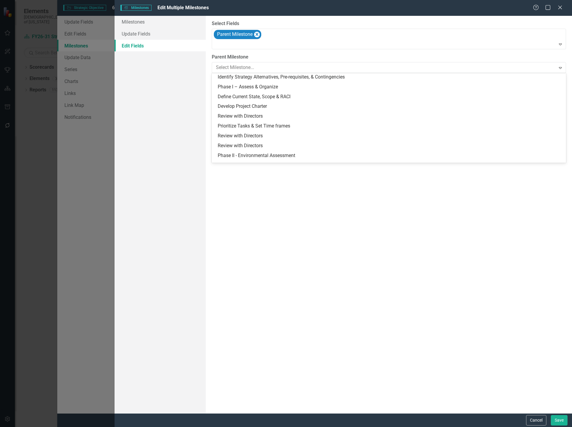
scroll to position [116, 0]
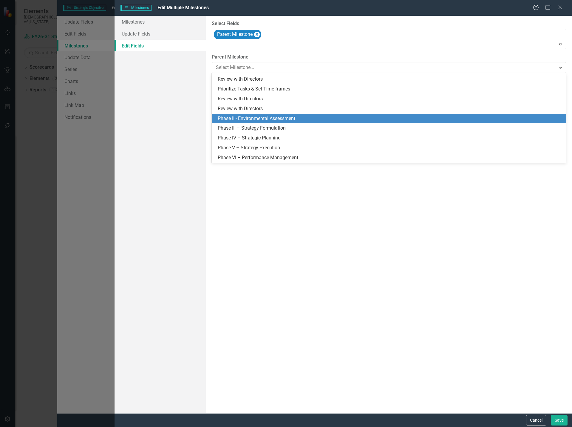
click at [258, 117] on div "Phase II - Environmental Assessment" at bounding box center [390, 118] width 345 height 7
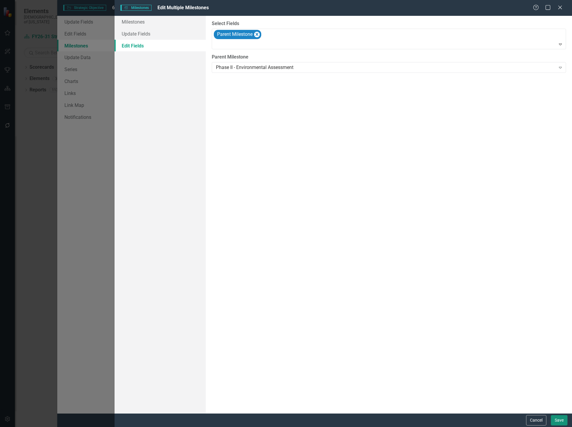
click at [564, 422] on button "Save" at bounding box center [559, 420] width 17 height 10
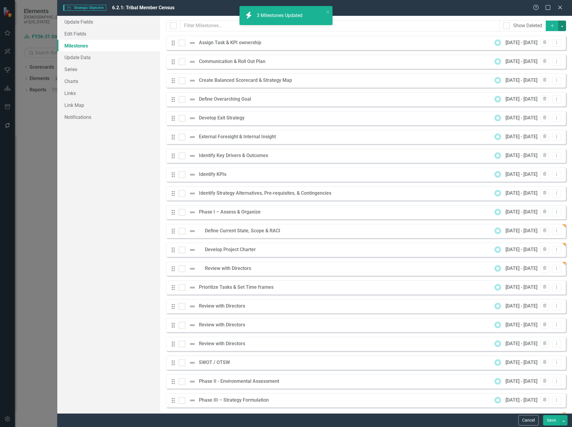
checkbox input "false"
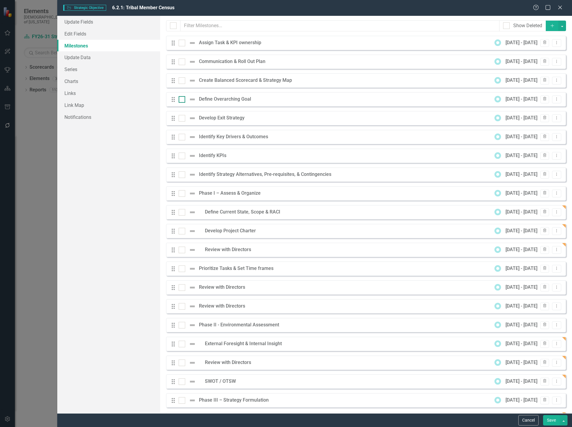
click at [185, 98] on div at bounding box center [182, 99] width 7 height 7
click at [183, 98] on input "checkbox" at bounding box center [181, 98] width 4 height 4
checkbox input "true"
click at [185, 175] on div at bounding box center [182, 174] width 7 height 7
click at [183, 175] on input "checkbox" at bounding box center [181, 173] width 4 height 4
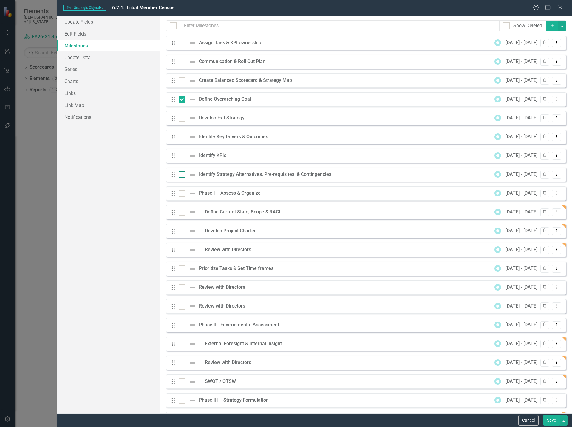
checkbox input "true"
click at [181, 288] on div at bounding box center [182, 287] width 7 height 7
click at [181, 288] on input "checkbox" at bounding box center [181, 286] width 4 height 4
checkbox input "true"
click at [559, 27] on button "button" at bounding box center [563, 26] width 8 height 10
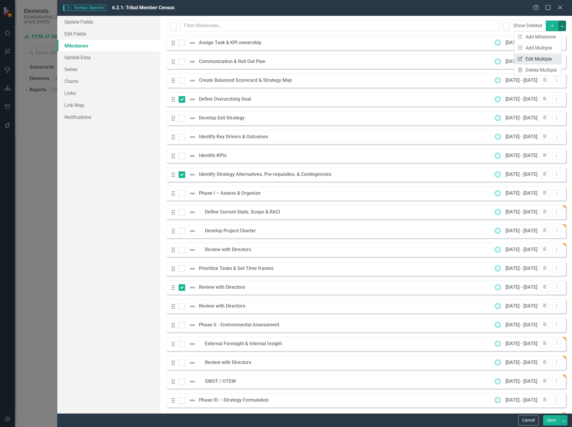
click at [542, 61] on link "Edit Multiple Edit Multiple" at bounding box center [538, 58] width 47 height 11
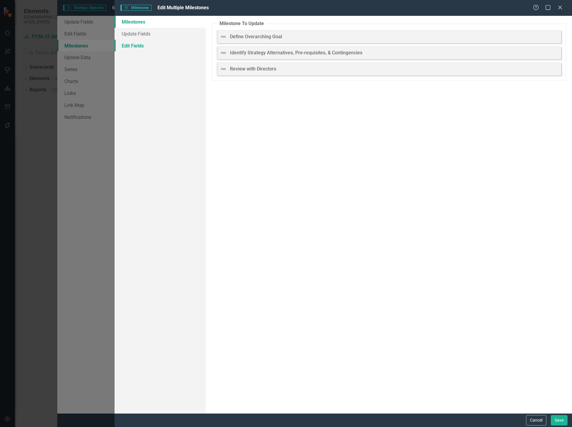
click at [153, 44] on link "Edit Fields" at bounding box center [161, 46] width 92 height 12
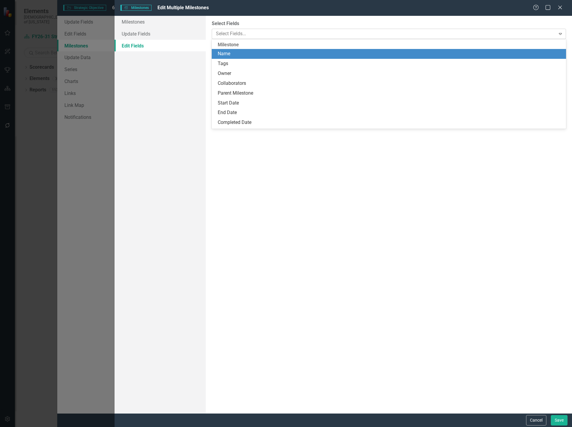
click at [281, 36] on div at bounding box center [385, 34] width 342 height 8
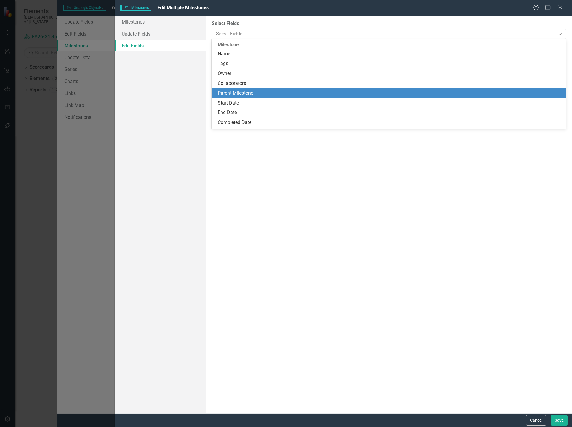
click at [247, 96] on div "Parent Milestone" at bounding box center [390, 93] width 345 height 7
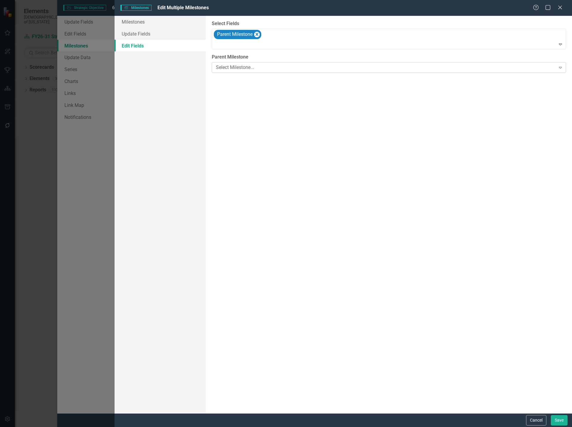
click at [244, 67] on div "Select Milestone..." at bounding box center [386, 67] width 340 height 7
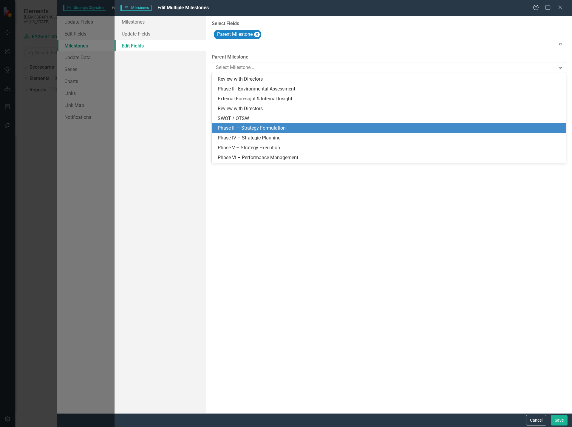
click at [261, 127] on div "Phase III – Strategy Formulation" at bounding box center [390, 128] width 345 height 7
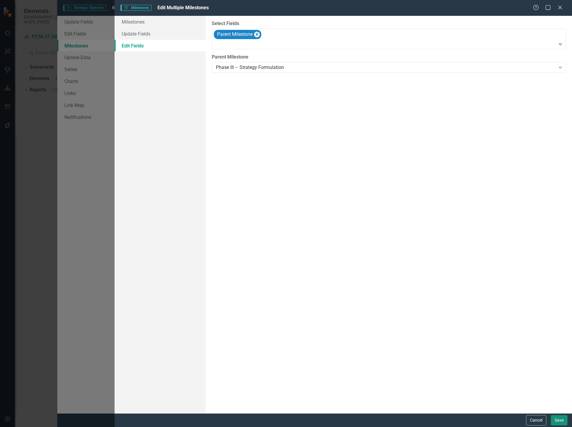
click at [562, 421] on button "Save" at bounding box center [559, 420] width 17 height 10
checkbox input "false"
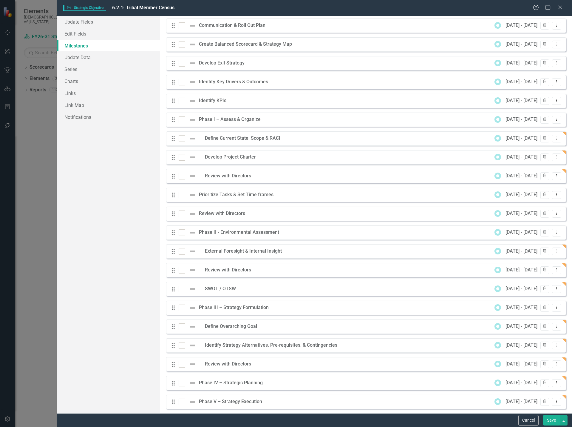
scroll to position [0, 0]
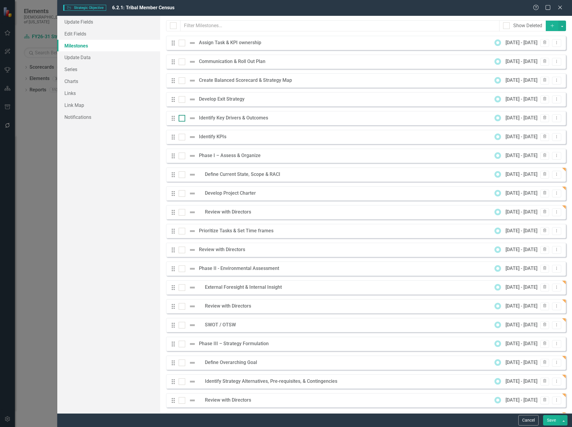
click at [180, 118] on input "checkbox" at bounding box center [181, 117] width 4 height 4
checkbox input "true"
click at [181, 80] on input "checkbox" at bounding box center [181, 79] width 4 height 4
checkbox input "true"
click at [182, 136] on input "checkbox" at bounding box center [181, 136] width 4 height 4
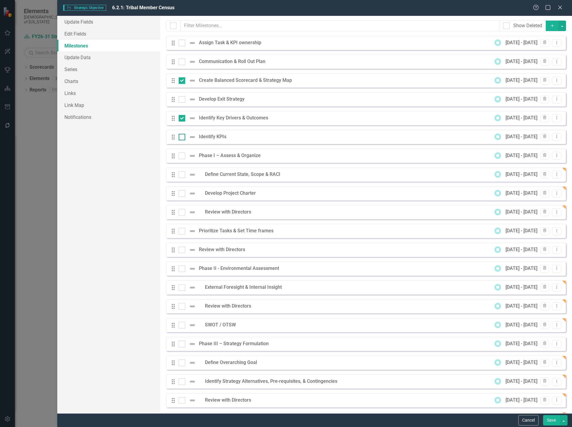
checkbox input "true"
click at [179, 233] on div at bounding box center [182, 231] width 7 height 7
click at [179, 232] on input "checkbox" at bounding box center [181, 230] width 4 height 4
checkbox input "true"
click at [181, 42] on input "checkbox" at bounding box center [181, 42] width 4 height 4
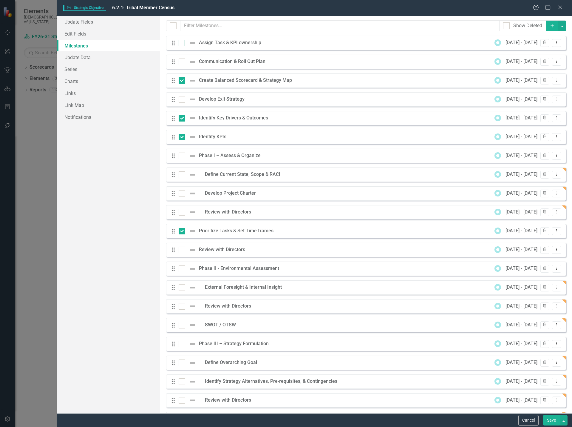
checkbox input "true"
click at [181, 101] on div at bounding box center [182, 99] width 7 height 7
click at [181, 100] on input "checkbox" at bounding box center [181, 98] width 4 height 4
checkbox input "true"
click at [183, 251] on div at bounding box center [182, 250] width 7 height 7
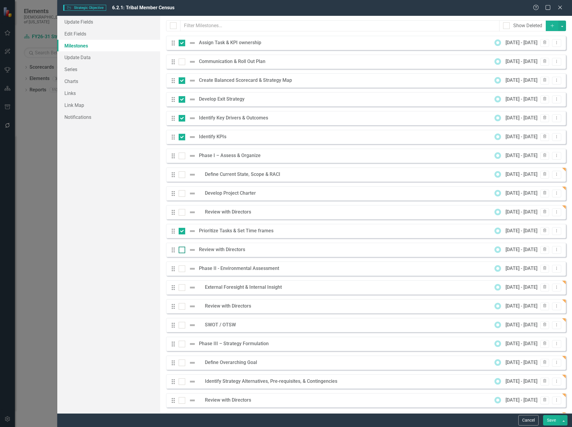
click at [183, 250] on input "checkbox" at bounding box center [181, 249] width 4 height 4
checkbox input "true"
click at [559, 24] on button "button" at bounding box center [563, 26] width 8 height 10
click at [543, 58] on link "Edit Multiple Edit Multiple" at bounding box center [538, 58] width 47 height 11
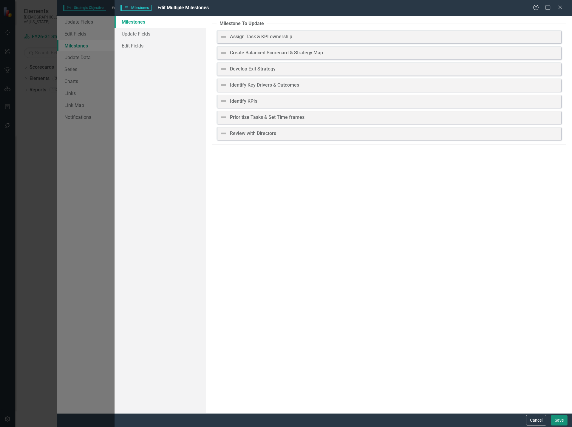
click at [562, 418] on button "Save" at bounding box center [559, 420] width 17 height 10
checkbox input "false"
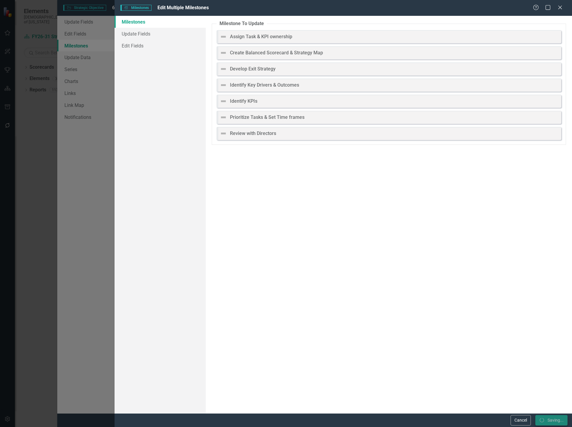
checkbox input "false"
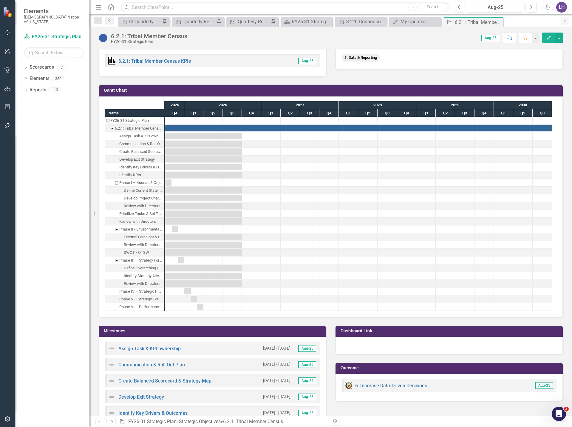
scroll to position [478, 0]
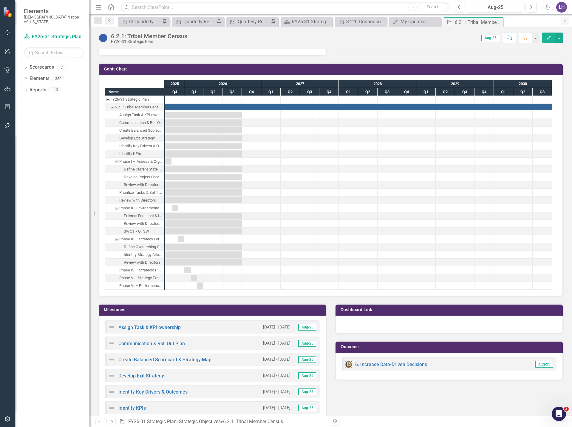
click at [549, 40] on button "Edit" at bounding box center [549, 38] width 13 height 10
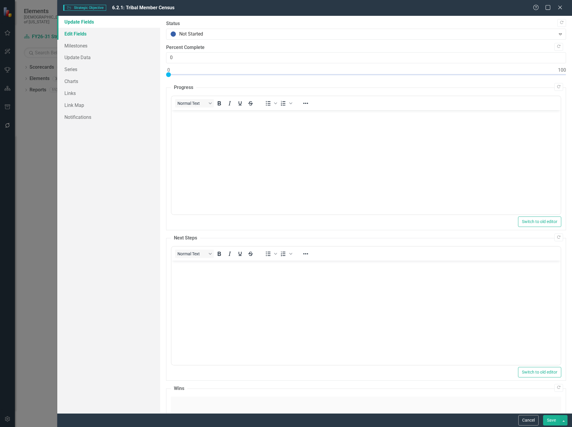
scroll to position [0, 0]
click at [92, 31] on link "Edit Fields" at bounding box center [108, 34] width 103 height 12
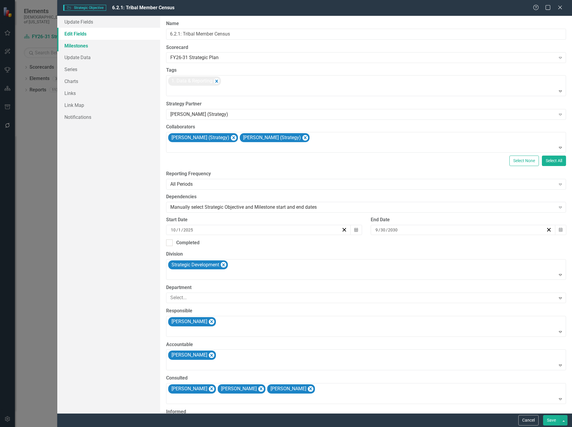
click at [88, 49] on link "Milestones" at bounding box center [108, 46] width 103 height 12
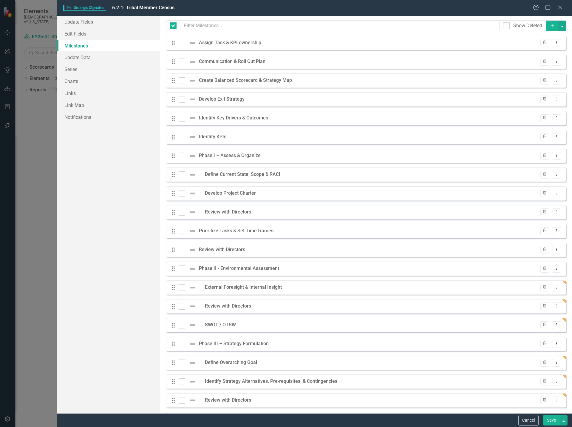
checkbox input "false"
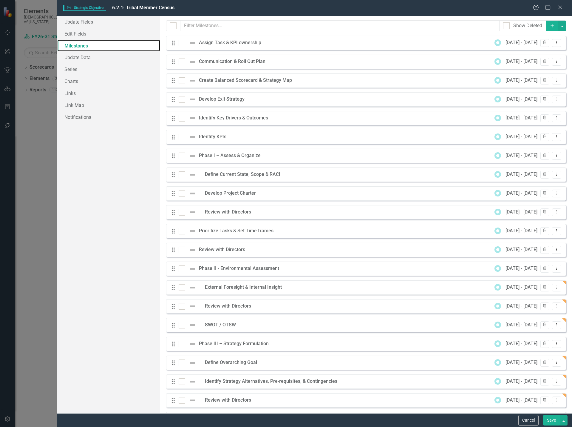
scroll to position [60, 0]
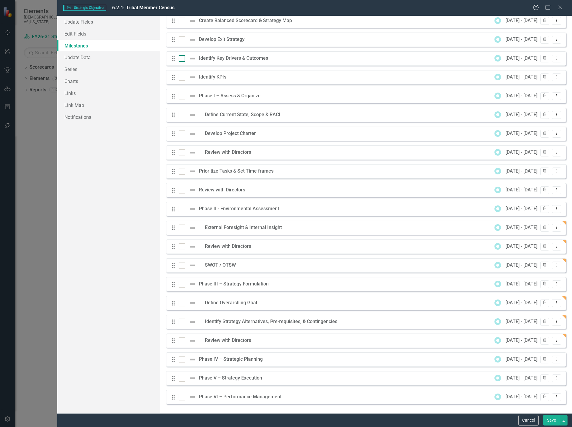
click at [183, 56] on div at bounding box center [182, 58] width 7 height 7
click at [183, 56] on input "checkbox" at bounding box center [181, 57] width 4 height 4
checkbox input "true"
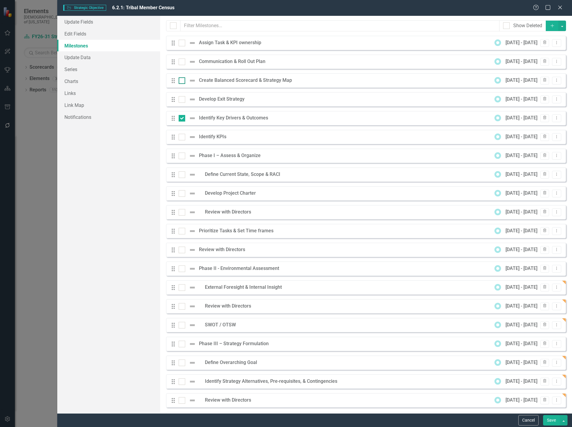
click at [180, 82] on div at bounding box center [182, 80] width 7 height 7
click at [180, 81] on input "checkbox" at bounding box center [181, 79] width 4 height 4
checkbox input "true"
click at [184, 139] on div at bounding box center [182, 137] width 7 height 7
click at [183, 138] on input "checkbox" at bounding box center [181, 136] width 4 height 4
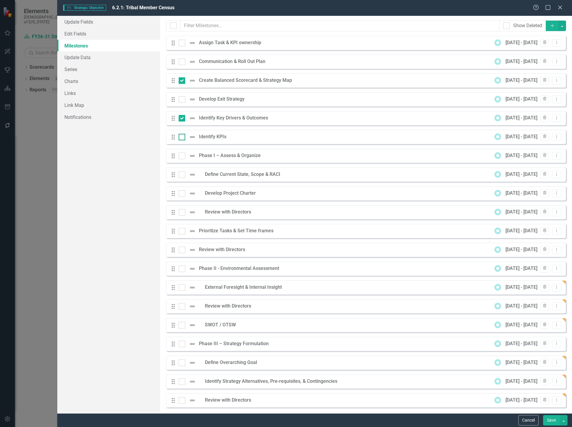
checkbox input "true"
click at [181, 232] on div at bounding box center [182, 231] width 7 height 7
click at [181, 232] on input "checkbox" at bounding box center [181, 230] width 4 height 4
checkbox input "true"
click at [182, 41] on input "checkbox" at bounding box center [181, 42] width 4 height 4
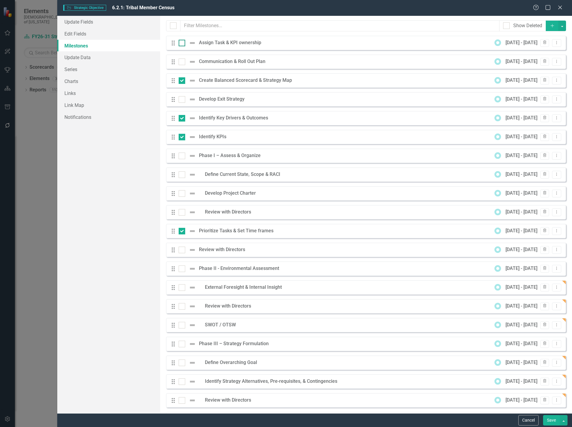
checkbox input "true"
click at [181, 96] on input "checkbox" at bounding box center [181, 98] width 4 height 4
checkbox input "true"
click at [181, 248] on input "checkbox" at bounding box center [181, 249] width 4 height 4
checkbox input "true"
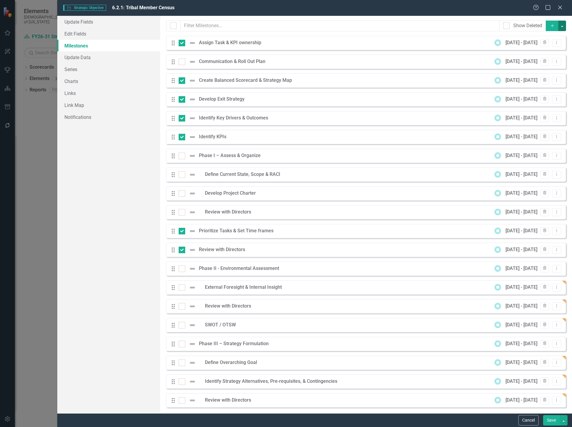
click at [559, 24] on button "button" at bounding box center [563, 26] width 8 height 10
click at [553, 56] on link "Edit Multiple Edit Multiple" at bounding box center [538, 58] width 47 height 11
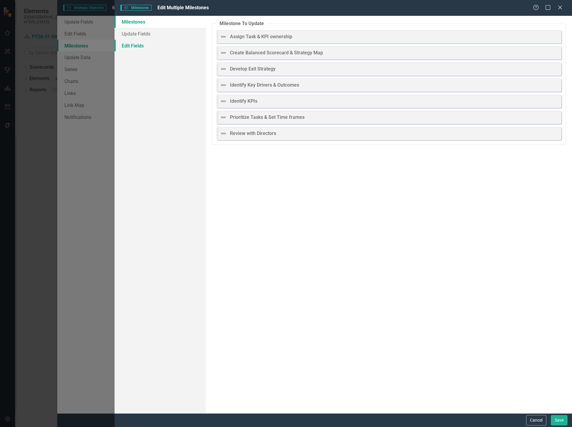
click at [144, 45] on link "Edit Fields" at bounding box center [161, 46] width 92 height 12
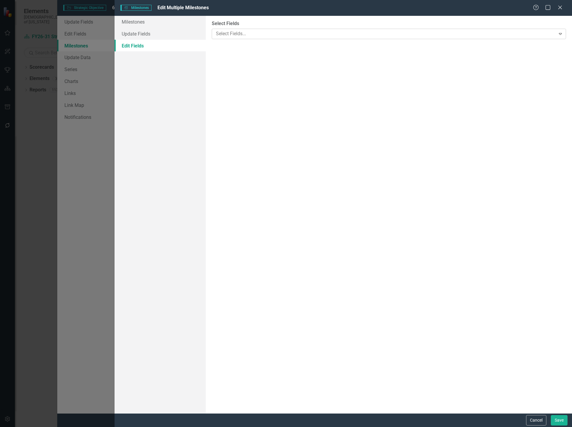
click at [262, 38] on div "Select Fields..." at bounding box center [384, 33] width 342 height 9
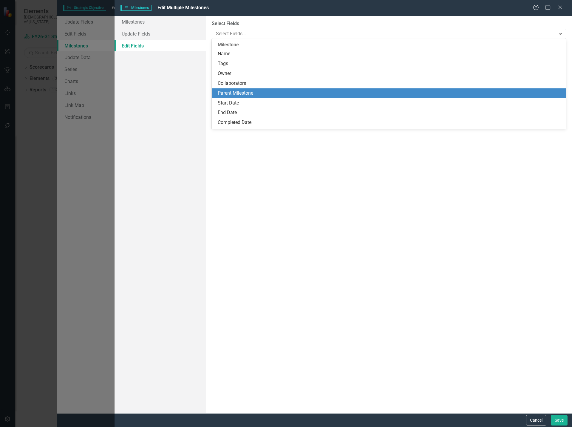
click at [247, 88] on div "Parent Milestone" at bounding box center [389, 93] width 355 height 10
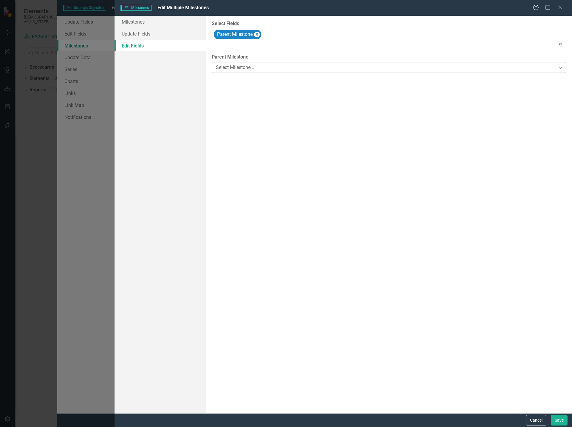
click at [256, 69] on div "Select Milestone..." at bounding box center [386, 67] width 340 height 7
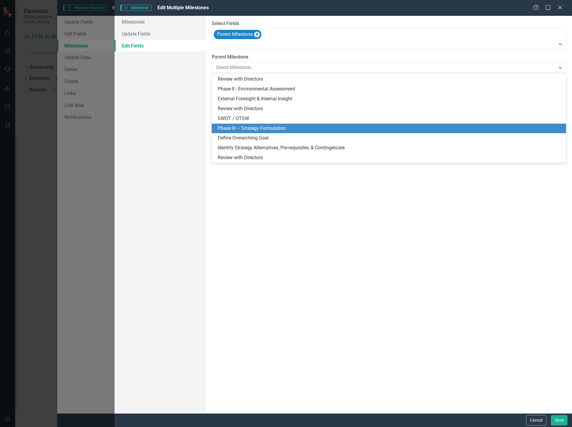
scroll to position [77, 0]
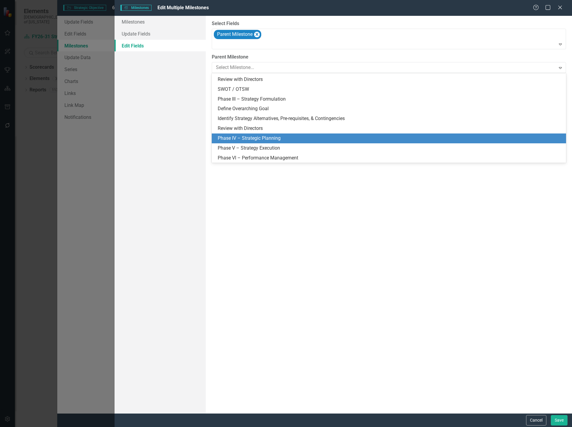
click at [254, 137] on div "Phase IV – Strategic Planning" at bounding box center [390, 138] width 345 height 7
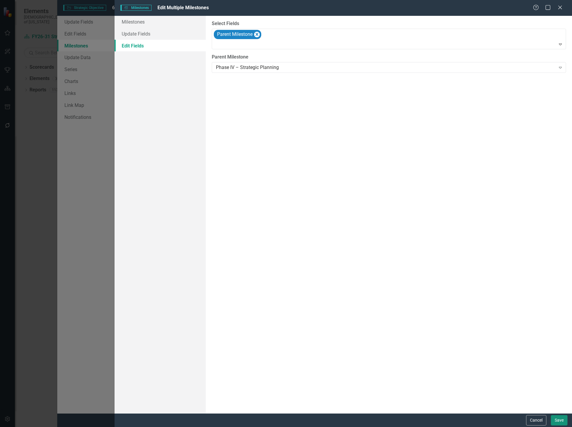
click at [560, 420] on button "Save" at bounding box center [559, 420] width 17 height 10
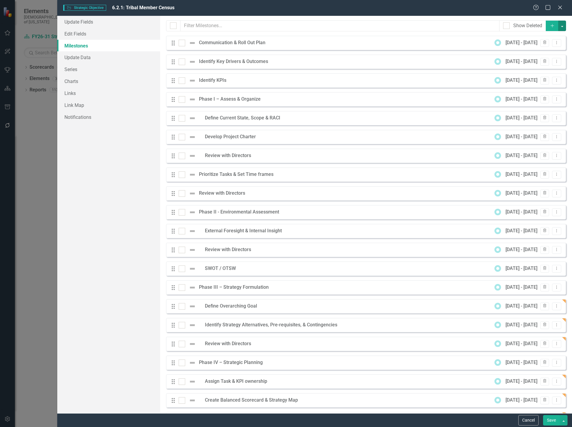
checkbox input "false"
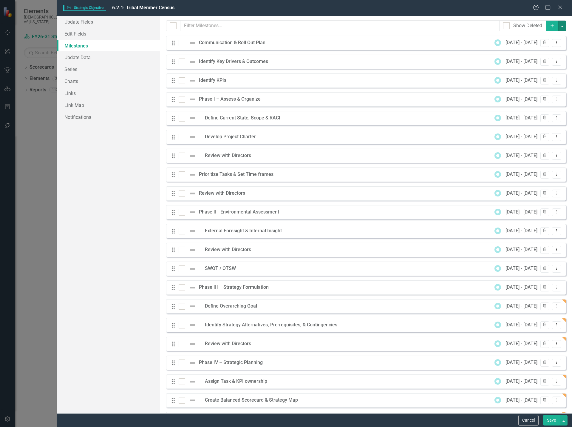
checkbox input "false"
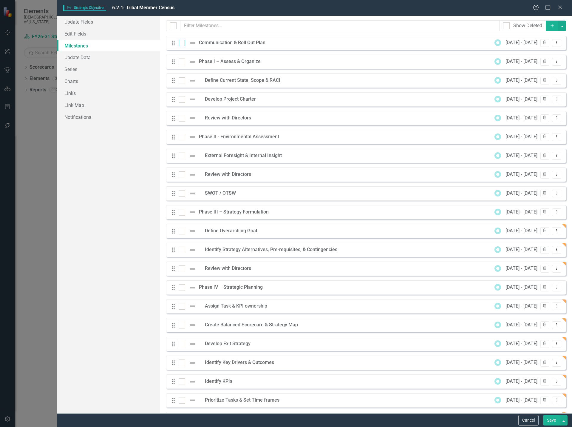
click at [181, 43] on input "checkbox" at bounding box center [181, 42] width 4 height 4
click at [559, 26] on button "button" at bounding box center [563, 26] width 8 height 10
click at [181, 42] on input "checkbox" at bounding box center [181, 42] width 4 height 4
checkbox input "false"
click at [519, 16] on div "Milestones allow you to break down your projects (or initiatives) into smaller …" at bounding box center [366, 214] width 412 height 397
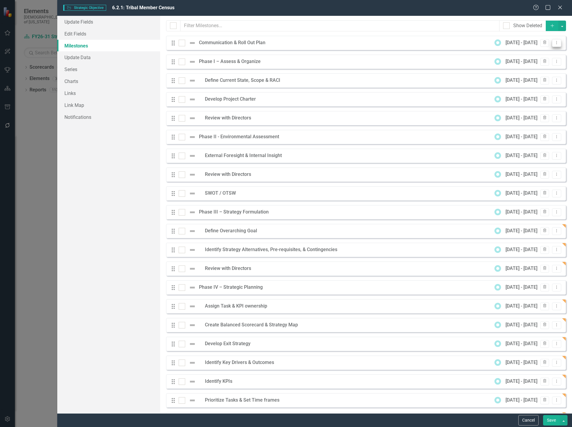
click at [555, 42] on button "Dropdown Menu" at bounding box center [556, 43] width 9 height 8
click at [538, 52] on link "Edit Edit Milestone" at bounding box center [529, 52] width 56 height 11
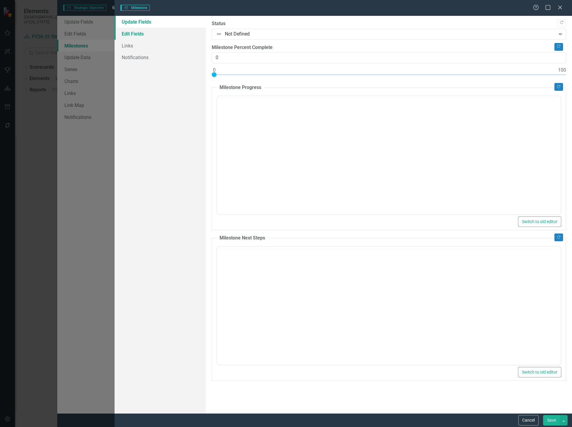
click at [142, 33] on link "Edit Fields" at bounding box center [161, 34] width 92 height 12
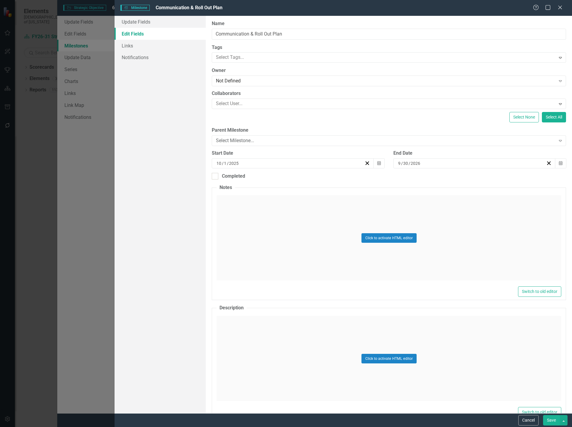
scroll to position [0, 0]
click at [262, 142] on div "Select Milestone..." at bounding box center [386, 140] width 340 height 7
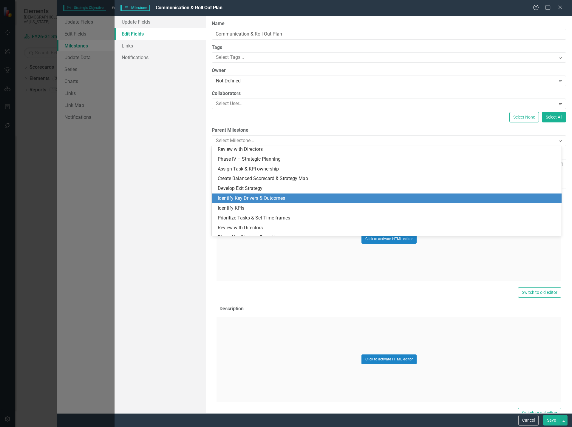
scroll to position [136, 0]
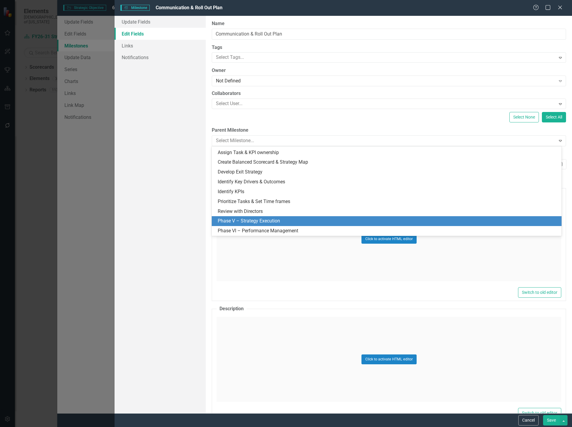
click at [260, 221] on div "Phase V – Strategy Execution" at bounding box center [388, 221] width 341 height 7
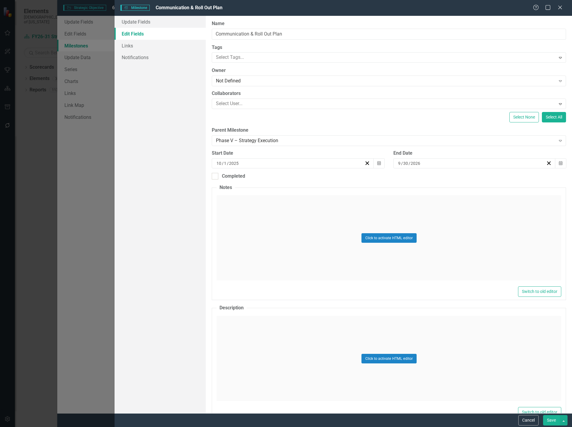
click at [552, 422] on button "Save" at bounding box center [551, 420] width 17 height 10
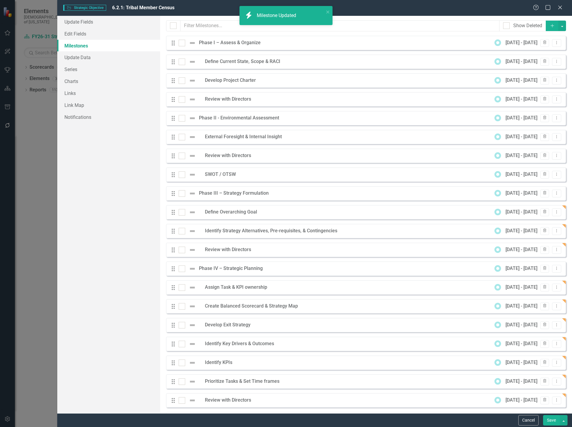
scroll to position [0, 0]
click at [549, 421] on button "Save" at bounding box center [551, 420] width 17 height 10
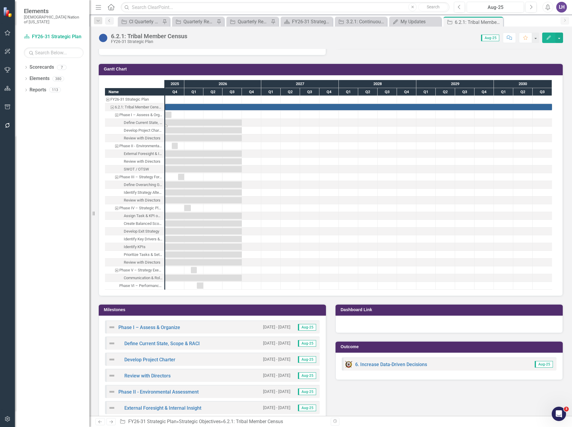
click at [175, 122] on div "Task: Start date: 2025-10-01 End date: 2026-09-30" at bounding box center [203, 122] width 77 height 6
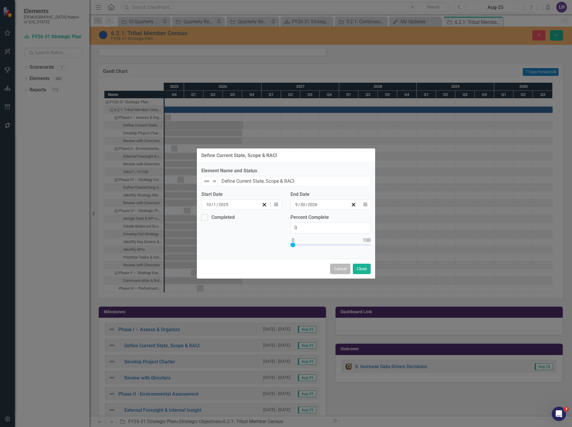
click at [344, 268] on button "Cancel" at bounding box center [340, 269] width 20 height 10
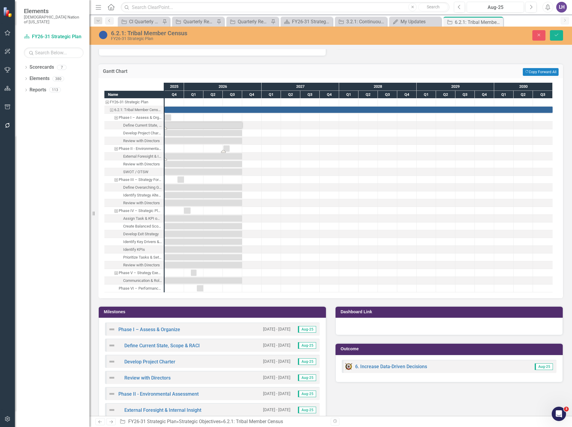
drag, startPoint x: 174, startPoint y: 148, endPoint x: 226, endPoint y: 154, distance: 52.5
drag, startPoint x: 182, startPoint y: 179, endPoint x: 285, endPoint y: 185, distance: 103.4
drag, startPoint x: 189, startPoint y: 212, endPoint x: 344, endPoint y: 216, distance: 155.3
drag, startPoint x: 195, startPoint y: 273, endPoint x: 402, endPoint y: 280, distance: 207.2
drag, startPoint x: 201, startPoint y: 289, endPoint x: 312, endPoint y: 299, distance: 111.4
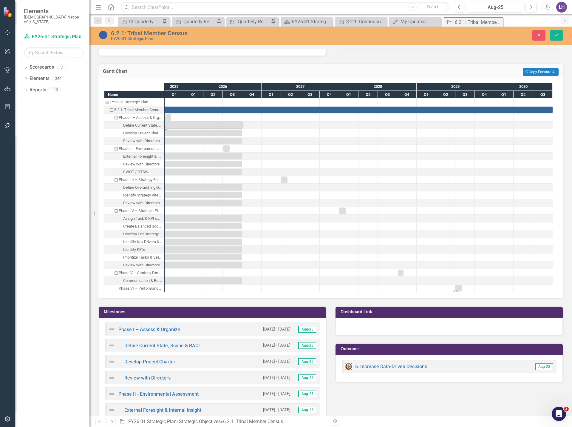
drag, startPoint x: 223, startPoint y: 288, endPoint x: 461, endPoint y: 291, distance: 237.3
click at [558, 33] on icon "Save" at bounding box center [556, 35] width 5 height 4
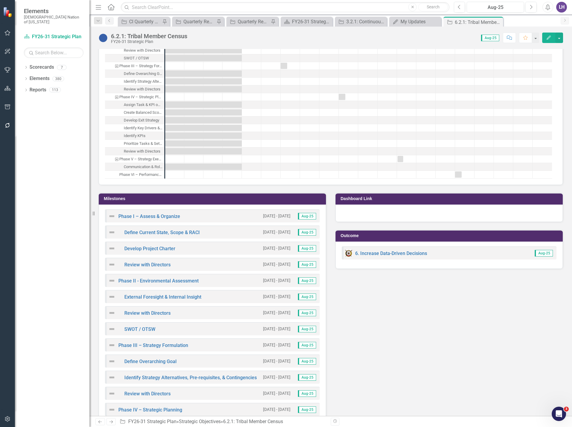
scroll to position [448, 0]
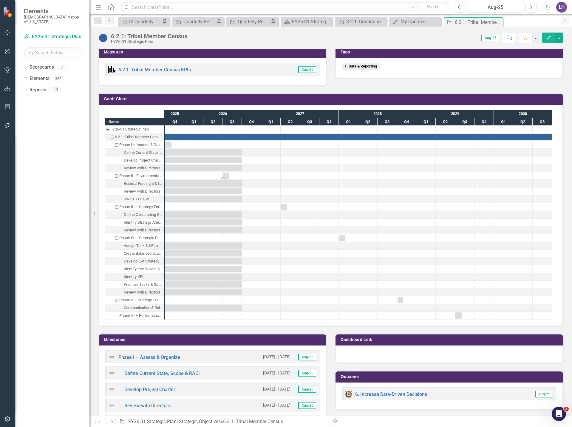
click at [226, 176] on div "Task: Start date: 2026-07-03 End date: 2026-08-02" at bounding box center [226, 176] width 6 height 6
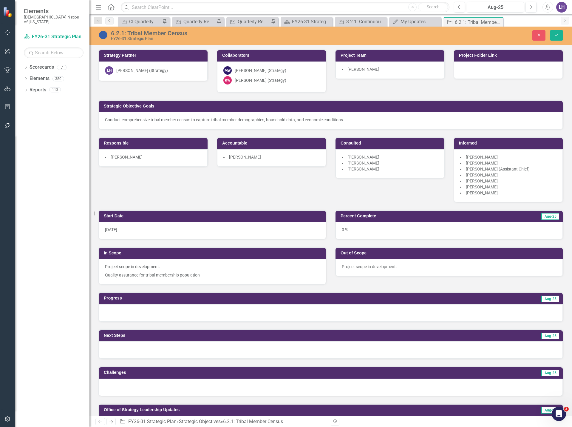
scroll to position [448, 0]
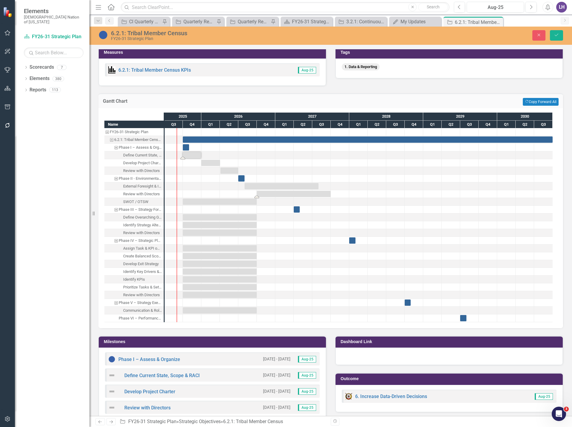
drag, startPoint x: 201, startPoint y: 192, endPoint x: 275, endPoint y: 193, distance: 74.3
drag, startPoint x: 191, startPoint y: 155, endPoint x: 211, endPoint y: 155, distance: 20.0
drag, startPoint x: 227, startPoint y: 171, endPoint x: 245, endPoint y: 171, distance: 18.8
click at [188, 146] on div "Task: Start date: 2025-10-01 End date: 2025-10-31" at bounding box center [186, 147] width 6 height 6
drag, startPoint x: 190, startPoint y: 147, endPoint x: 257, endPoint y: 147, distance: 67.2
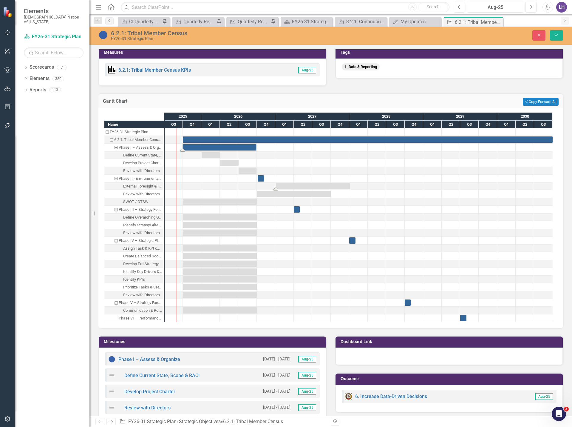
drag, startPoint x: 254, startPoint y: 184, endPoint x: 286, endPoint y: 185, distance: 31.9
drag, startPoint x: 212, startPoint y: 154, endPoint x: 193, endPoint y: 155, distance: 18.8
drag, startPoint x: 228, startPoint y: 161, endPoint x: 212, endPoint y: 163, distance: 16.2
drag, startPoint x: 261, startPoint y: 177, endPoint x: 258, endPoint y: 178, distance: 3.4
drag, startPoint x: 257, startPoint y: 147, endPoint x: 239, endPoint y: 148, distance: 17.9
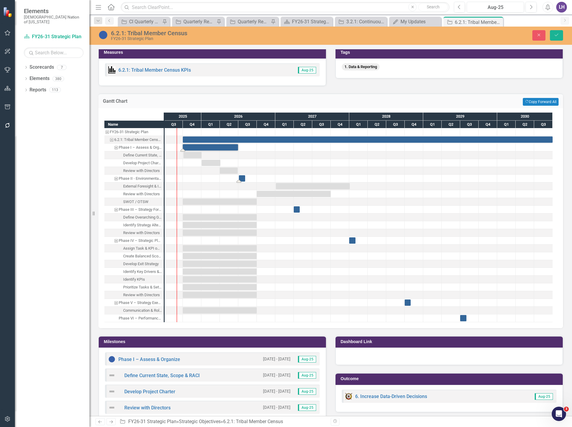
drag, startPoint x: 261, startPoint y: 177, endPoint x: 242, endPoint y: 180, distance: 18.7
drag, startPoint x: 245, startPoint y: 178, endPoint x: 293, endPoint y: 178, distance: 48.3
drag, startPoint x: 290, startPoint y: 184, endPoint x: 253, endPoint y: 186, distance: 37.4
drag, startPoint x: 313, startPoint y: 186, endPoint x: 262, endPoint y: 186, distance: 51.6
drag, startPoint x: 331, startPoint y: 193, endPoint x: 275, endPoint y: 190, distance: 56.2
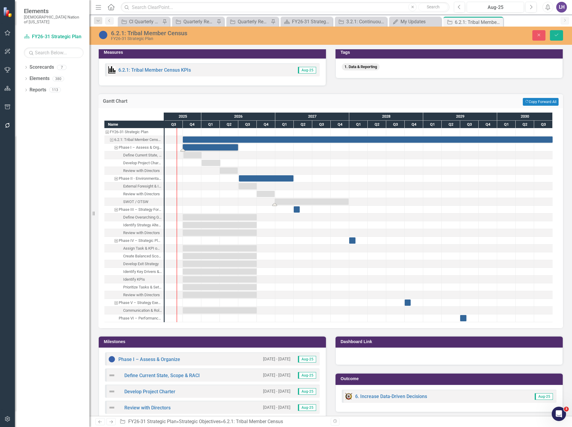
drag, startPoint x: 224, startPoint y: 201, endPoint x: 316, endPoint y: 198, distance: 92.0
drag, startPoint x: 349, startPoint y: 202, endPoint x: 294, endPoint y: 202, distance: 55.5
drag, startPoint x: 301, startPoint y: 209, endPoint x: 349, endPoint y: 210, distance: 49.0
drag, startPoint x: 209, startPoint y: 216, endPoint x: 321, endPoint y: 217, distance: 111.3
drag, startPoint x: 220, startPoint y: 225, endPoint x: 332, endPoint y: 225, distance: 111.3
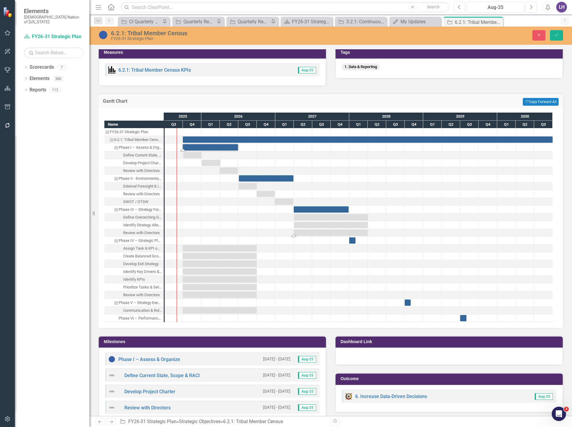
drag, startPoint x: 242, startPoint y: 232, endPoint x: 353, endPoint y: 233, distance: 111.0
click at [362, 216] on div "Task: Start date: 2027-04-02 End date: 2028-04-02" at bounding box center [331, 217] width 74 height 6
drag, startPoint x: 369, startPoint y: 217, endPoint x: 312, endPoint y: 220, distance: 57.4
drag, startPoint x: 293, startPoint y: 226, endPoint x: 312, endPoint y: 226, distance: 18.2
drag, startPoint x: 368, startPoint y: 225, endPoint x: 331, endPoint y: 226, distance: 37.0
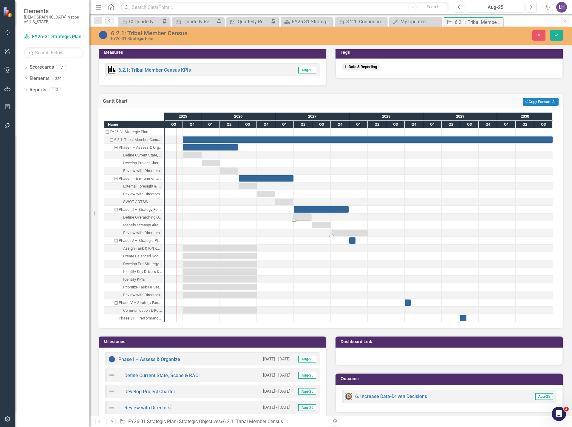
drag, startPoint x: 294, startPoint y: 232, endPoint x: 331, endPoint y: 235, distance: 37.7
drag, startPoint x: 368, startPoint y: 233, endPoint x: 349, endPoint y: 233, distance: 19.4
drag, startPoint x: 356, startPoint y: 241, endPoint x: 479, endPoint y: 242, distance: 122.7
drag, startPoint x: 258, startPoint y: 247, endPoint x: 201, endPoint y: 247, distance: 56.7
drag, startPoint x: 257, startPoint y: 255, endPoint x: 201, endPoint y: 258, distance: 56.5
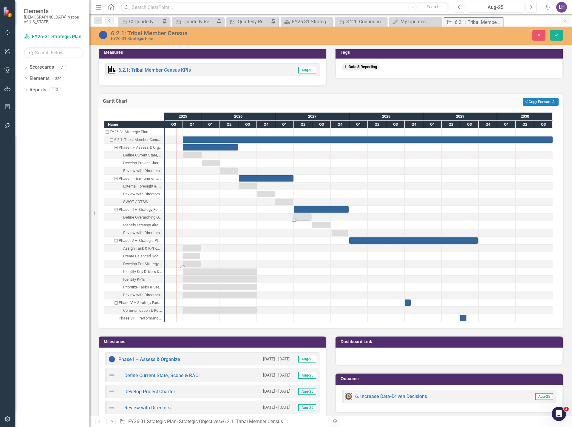
drag, startPoint x: 257, startPoint y: 264, endPoint x: 202, endPoint y: 264, distance: 55.2
drag, startPoint x: 257, startPoint y: 272, endPoint x: 201, endPoint y: 271, distance: 56.1
drag, startPoint x: 257, startPoint y: 280, endPoint x: 200, endPoint y: 281, distance: 56.4
drag, startPoint x: 408, startPoint y: 303, endPoint x: 483, endPoint y: 308, distance: 74.5
drag, startPoint x: 485, startPoint y: 302, endPoint x: 498, endPoint y: 303, distance: 12.3
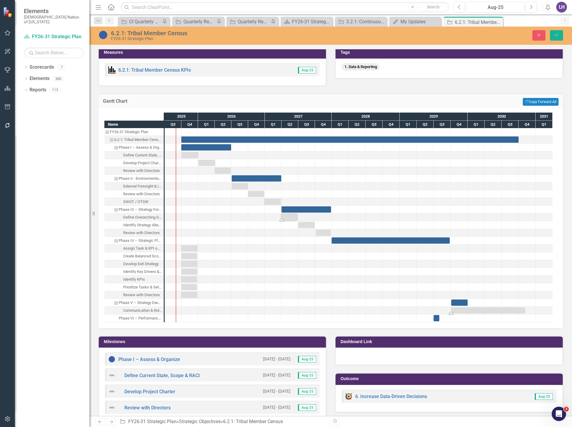
drag, startPoint x: 198, startPoint y: 310, endPoint x: 466, endPoint y: 313, distance: 268.6
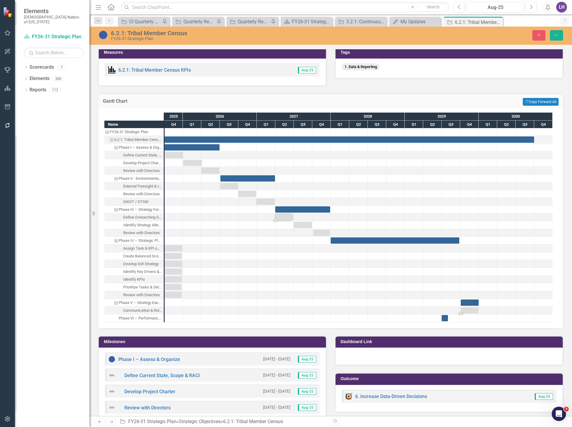
drag, startPoint x: 541, startPoint y: 310, endPoint x: 478, endPoint y: 312, distance: 63.0
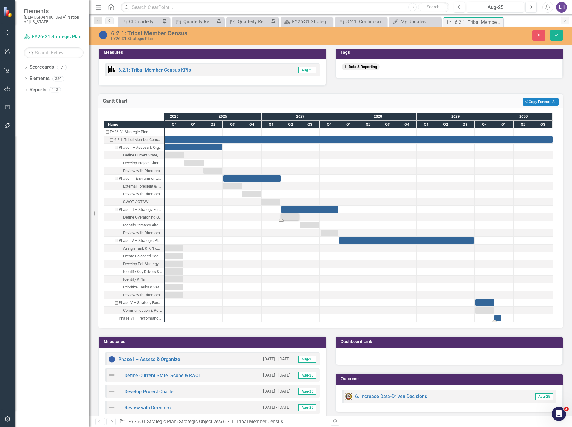
drag, startPoint x: 460, startPoint y: 319, endPoint x: 499, endPoint y: 320, distance: 39.1
drag, startPoint x: 501, startPoint y: 318, endPoint x: 513, endPoint y: 319, distance: 11.7
drag, startPoint x: 173, startPoint y: 248, endPoint x: 347, endPoint y: 253, distance: 173.8
drag, startPoint x: 179, startPoint y: 255, endPoint x: 371, endPoint y: 258, distance: 191.3
drag, startPoint x: 373, startPoint y: 256, endPoint x: 377, endPoint y: 256, distance: 4.2
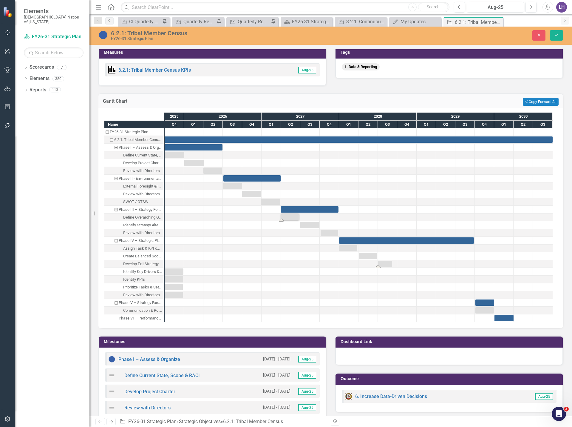
drag, startPoint x: 179, startPoint y: 264, endPoint x: 390, endPoint y: 265, distance: 210.4
drag, startPoint x: 174, startPoint y: 272, endPoint x: 407, endPoint y: 277, distance: 232.9
drag, startPoint x: 171, startPoint y: 279, endPoint x: 420, endPoint y: 281, distance: 248.9
drag, startPoint x: 174, startPoint y: 287, endPoint x: 446, endPoint y: 287, distance: 271.3
drag, startPoint x: 173, startPoint y: 296, endPoint x: 465, endPoint y: 294, distance: 291.3
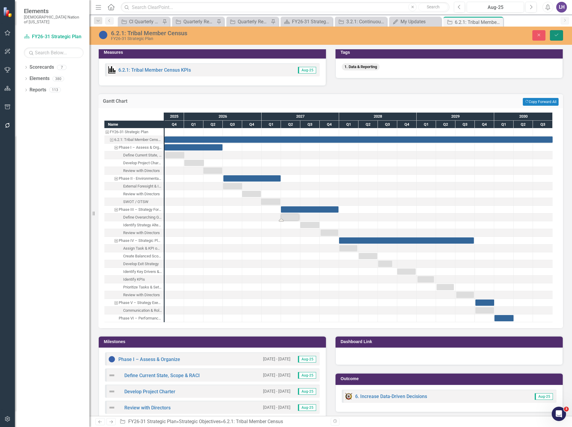
click at [558, 35] on icon "Save" at bounding box center [556, 35] width 5 height 4
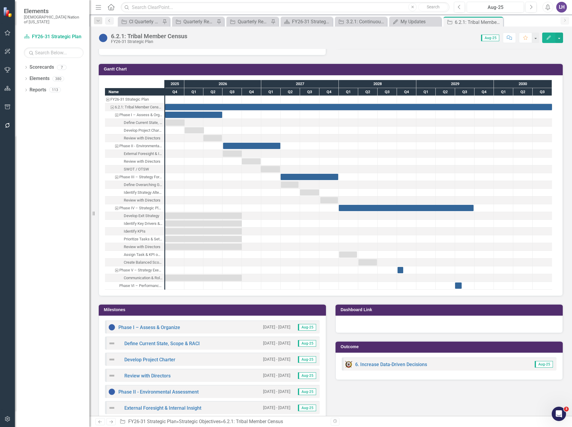
scroll to position [418, 0]
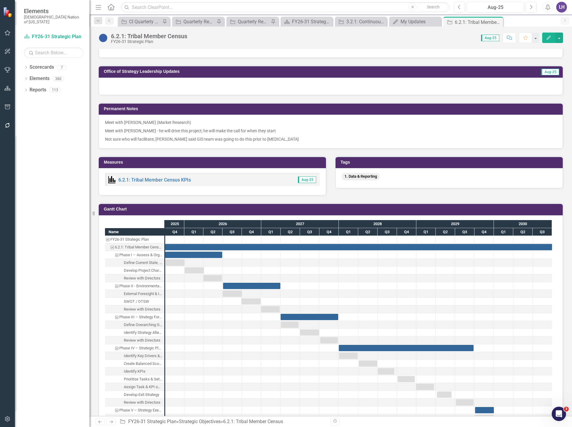
scroll to position [418, 0]
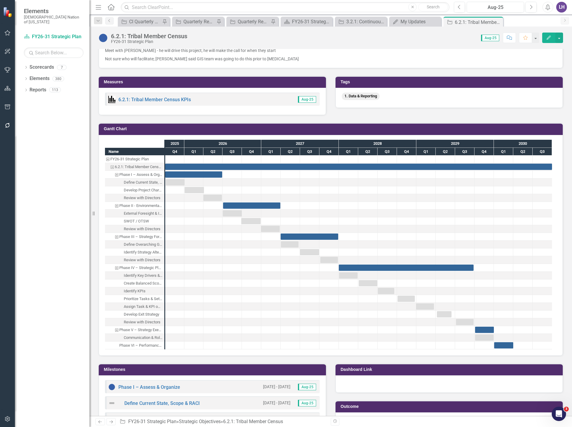
drag, startPoint x: 551, startPoint y: 35, endPoint x: 540, endPoint y: 55, distance: 22.3
click at [551, 36] on icon "Edit" at bounding box center [548, 38] width 5 height 4
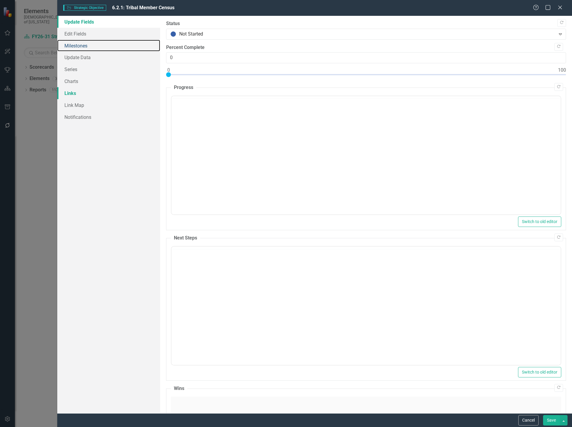
click at [79, 45] on link "Milestones" at bounding box center [108, 46] width 103 height 12
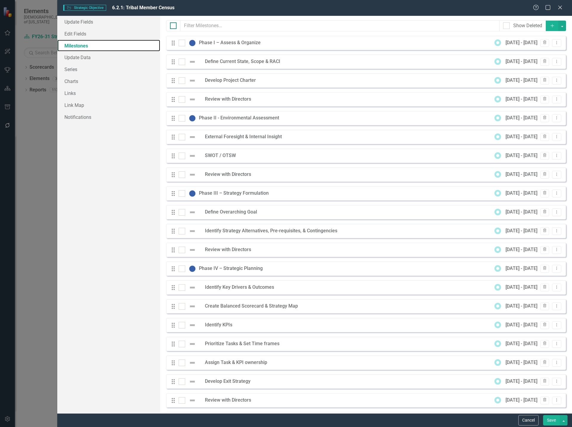
scroll to position [0, 0]
click at [175, 24] on div at bounding box center [173, 25] width 7 height 7
click at [174, 24] on input "checkbox" at bounding box center [172, 24] width 4 height 4
checkbox input "true"
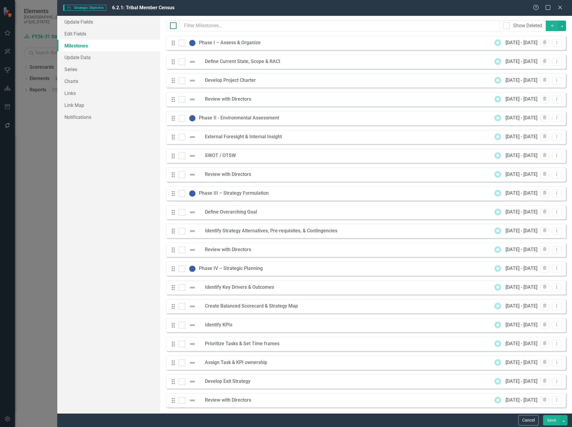
checkbox input "true"
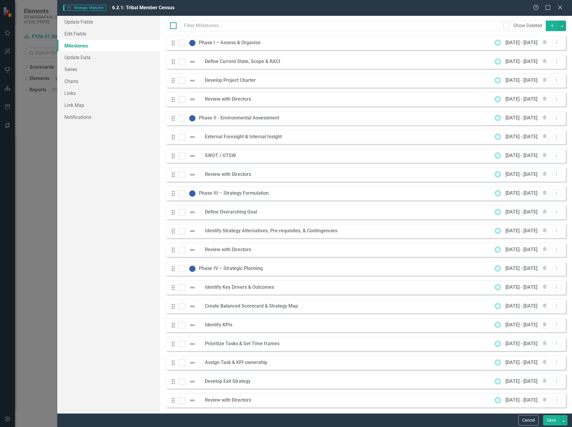
checkbox input "true"
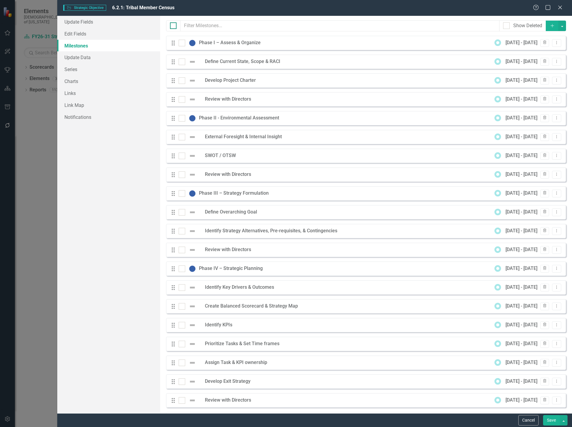
checkbox input "true"
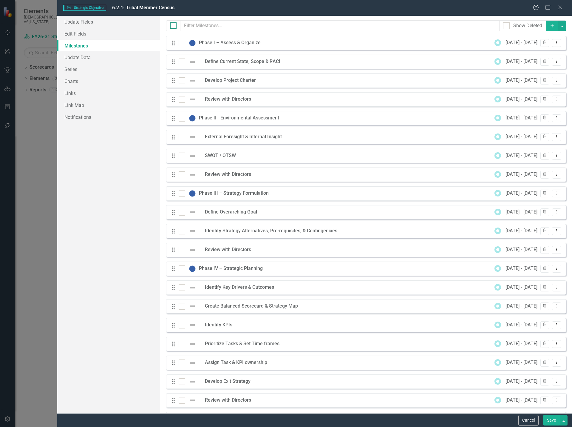
checkbox input "true"
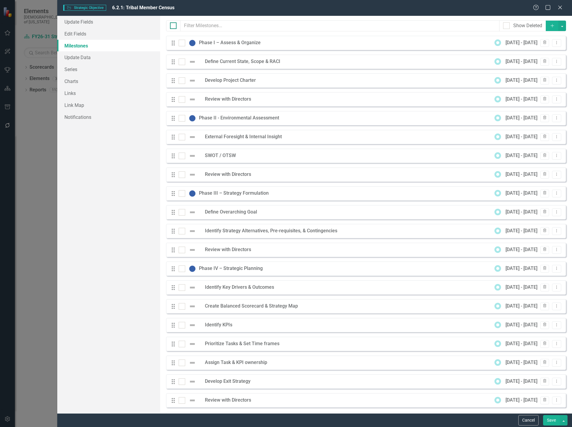
checkbox input "true"
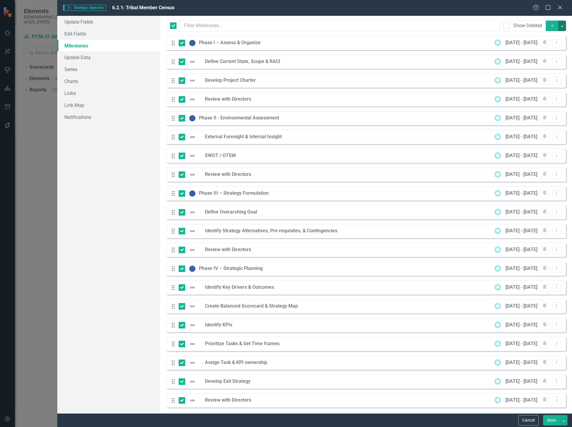
click at [559, 27] on button "button" at bounding box center [563, 26] width 8 height 10
click at [545, 58] on link "Edit Multiple Edit Multiple" at bounding box center [538, 58] width 47 height 11
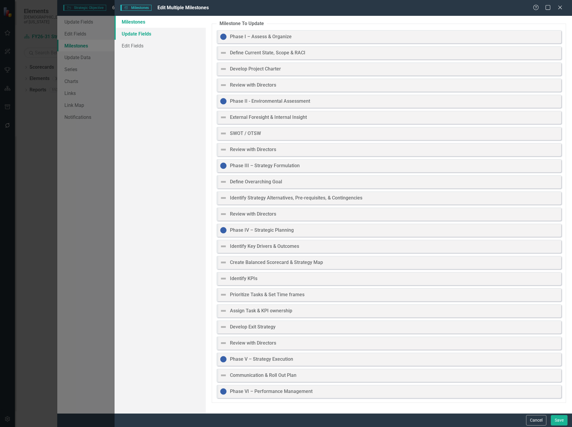
click at [141, 32] on link "Update Fields" at bounding box center [161, 34] width 92 height 12
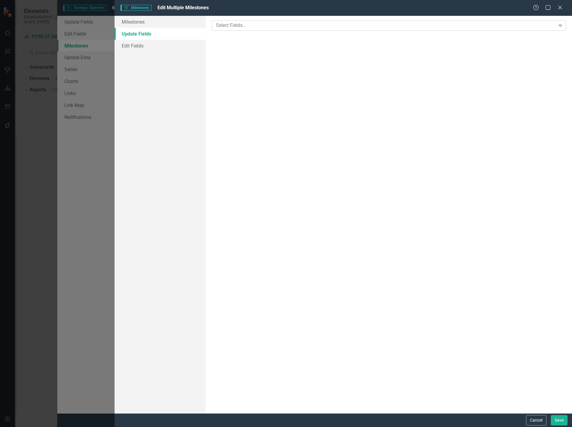
click at [238, 25] on div at bounding box center [385, 25] width 342 height 8
click at [240, 54] on div "Select Status..." at bounding box center [384, 59] width 342 height 10
click at [560, 421] on button "Save" at bounding box center [559, 420] width 17 height 10
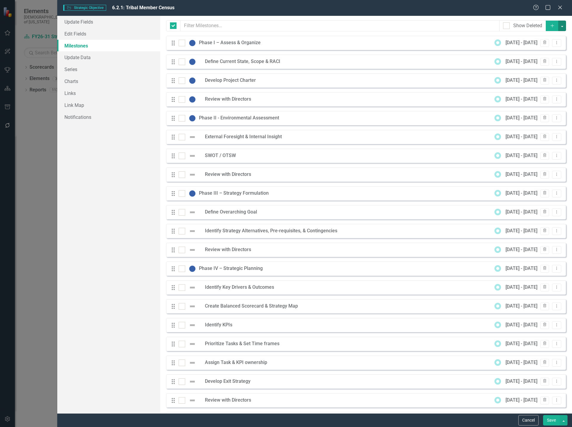
checkbox input "false"
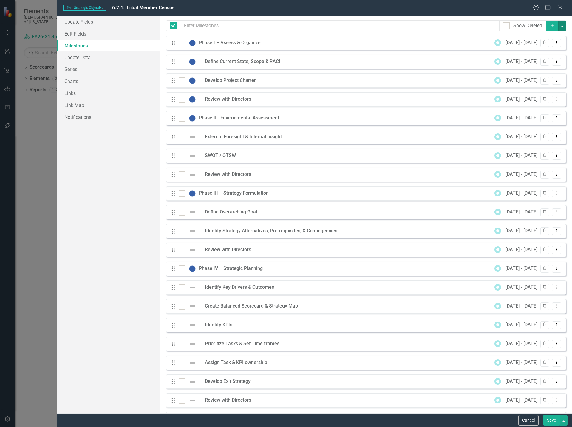
checkbox input "false"
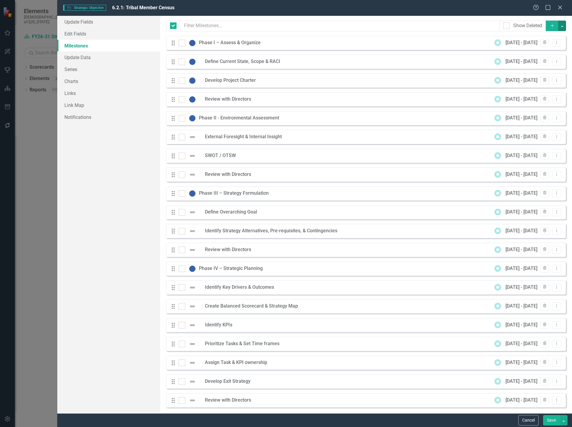
checkbox input "false"
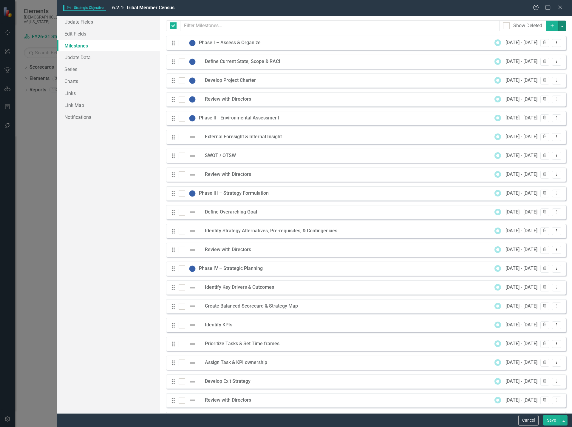
checkbox input "false"
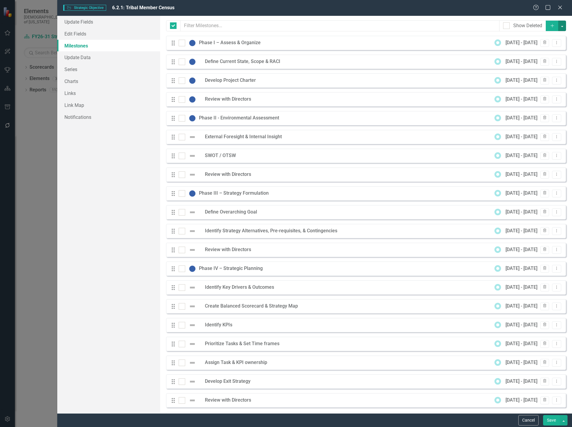
checkbox input "false"
click at [549, 421] on button "Save" at bounding box center [551, 420] width 17 height 10
